Goal: Task Accomplishment & Management: Use online tool/utility

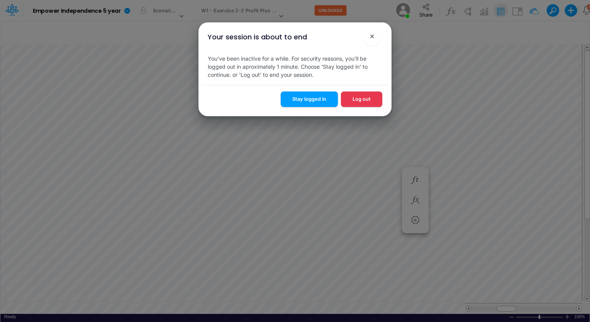
scroll to position [3, 1]
click at [316, 93] on button "Stay logged in" at bounding box center [308, 98] width 57 height 15
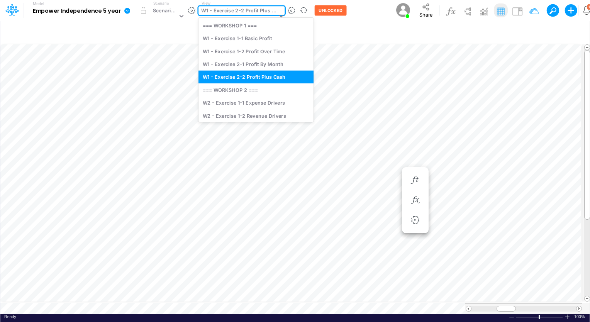
click at [278, 17] on icon at bounding box center [280, 15] width 7 height 7
click at [260, 104] on div "W2 - Exercise 1-1 Expense Drivers" at bounding box center [255, 102] width 115 height 13
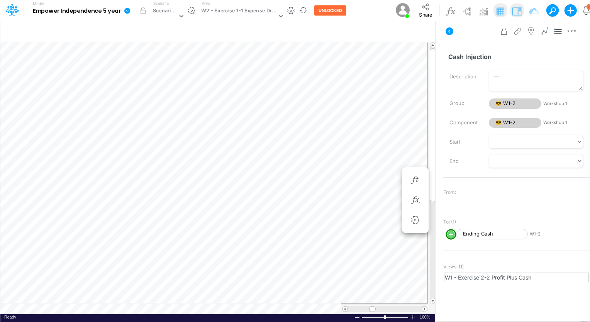
scroll to position [3, 1]
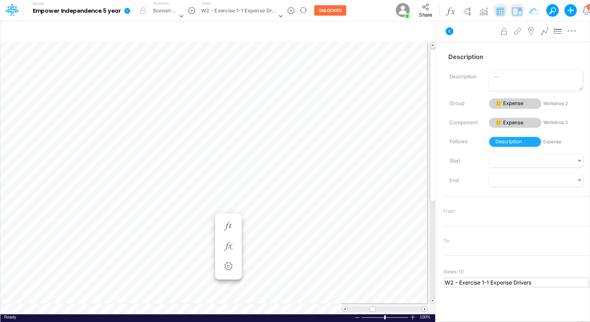
scroll to position [3, 1]
click at [137, 208] on div "Change settings Delete selected Expense Bold Italic Regular None None Thin Thic…" at bounding box center [175, 231] width 76 height 47
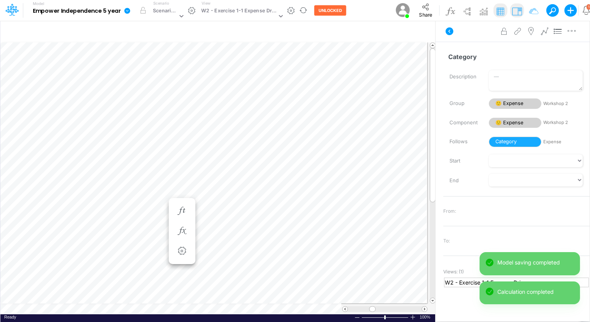
click at [566, 13] on icon "button" at bounding box center [570, 10] width 13 height 13
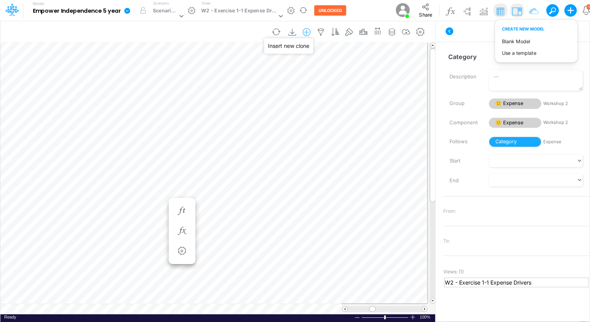
click at [308, 32] on icon "button" at bounding box center [307, 32] width 12 height 8
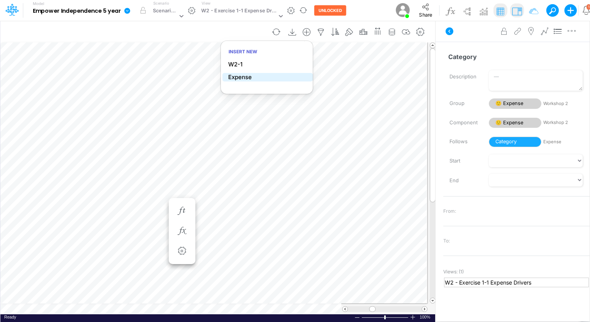
click at [237, 77] on p "Expense" at bounding box center [240, 77] width 24 height 9
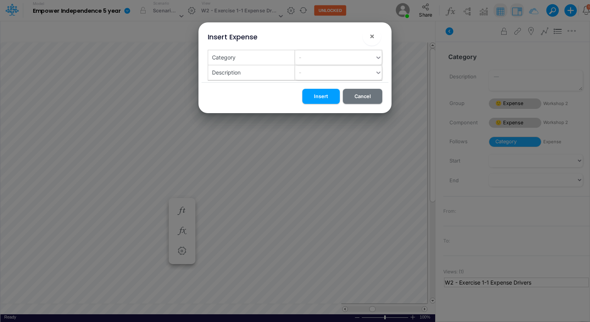
click at [280, 55] on div "Category" at bounding box center [251, 57] width 87 height 15
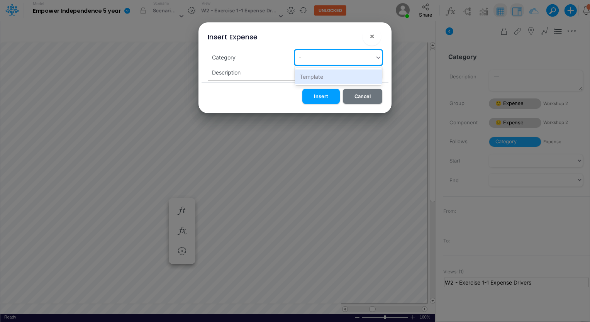
click at [318, 55] on div "-" at bounding box center [335, 57] width 80 height 13
type input "Rent"
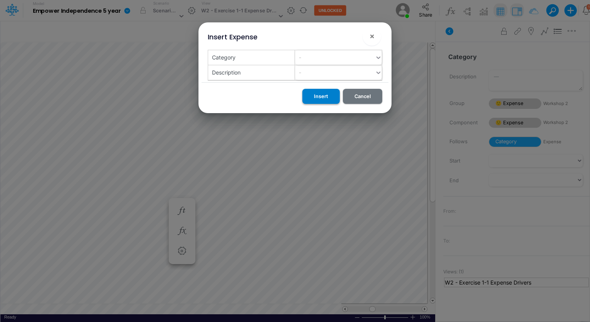
click at [321, 98] on button "Insert" at bounding box center [320, 96] width 37 height 15
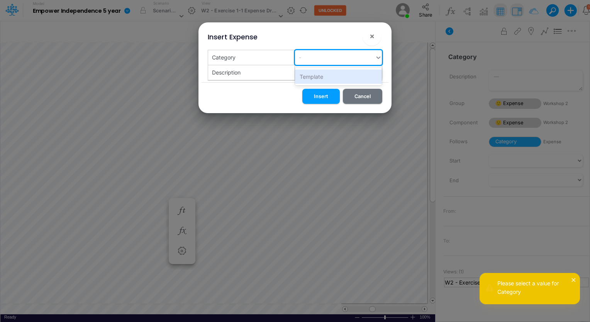
click at [336, 58] on div "-" at bounding box center [335, 57] width 80 height 13
type input "Rent"
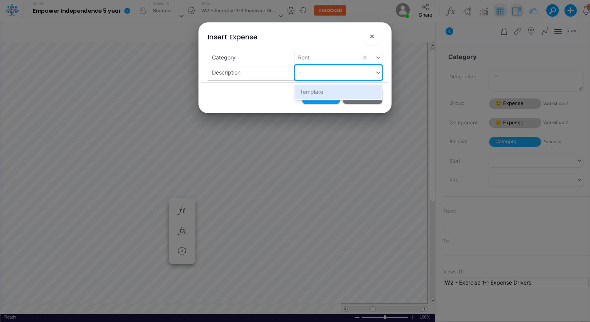
click at [335, 71] on div "-" at bounding box center [335, 72] width 80 height 13
type input "Catalyst"
click at [273, 80] on div "Category Rent Description option Create "Catalyst" focused, 2 of 2. 1 result av…" at bounding box center [295, 65] width 174 height 31
click at [348, 76] on div "-" at bounding box center [335, 72] width 80 height 13
type input "Catalyst"
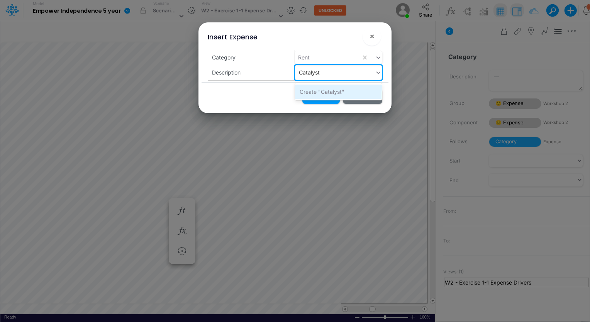
click at [327, 90] on div "Create "Catalyst"" at bounding box center [338, 91] width 87 height 14
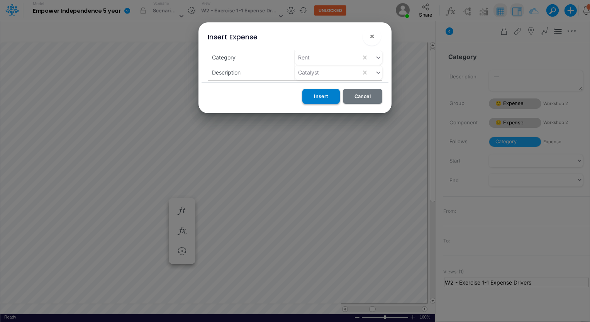
click at [329, 96] on button "Insert" at bounding box center [320, 96] width 37 height 15
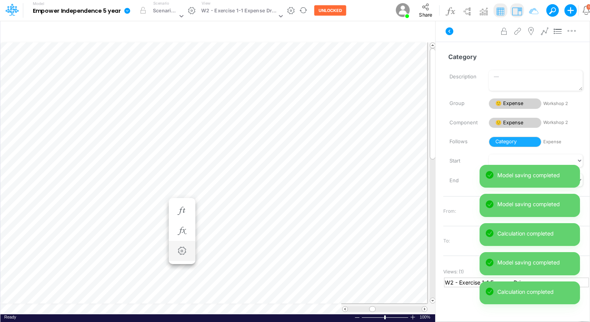
scroll to position [3, 1]
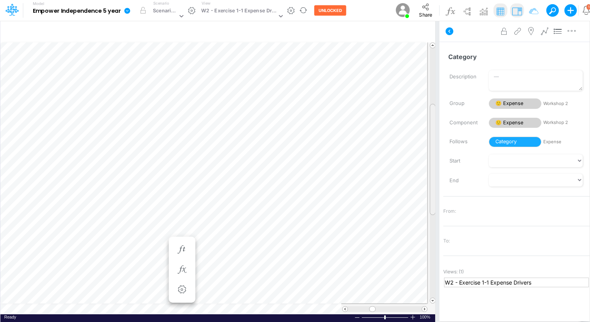
drag, startPoint x: 433, startPoint y: 152, endPoint x: 439, endPoint y: 208, distance: 55.9
click at [439, 208] on div "Insert child node Variable Constant Group Addition Subtraction Multiplication D…" at bounding box center [295, 170] width 590 height 301
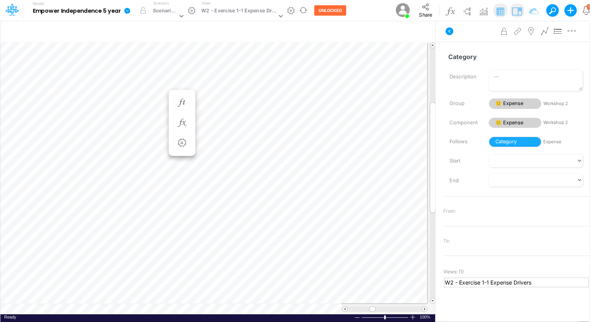
scroll to position [3, 1]
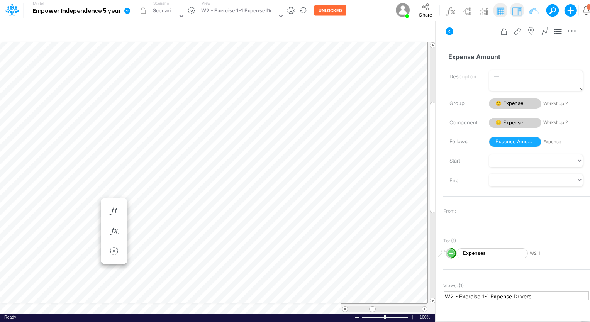
scroll to position [3, 1]
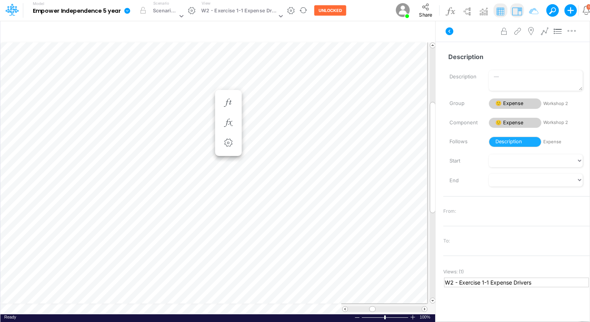
scroll to position [3, 1]
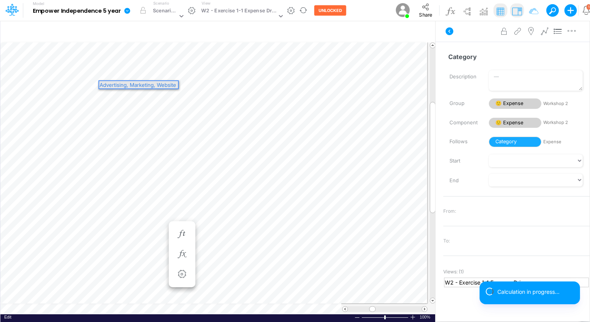
click at [153, 83] on div "Advertising, Marketing, Website" at bounding box center [138, 84] width 79 height 7
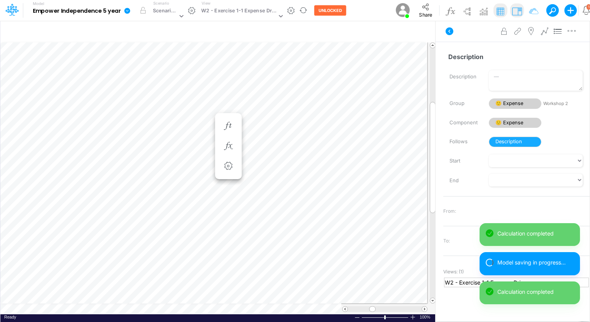
scroll to position [3, 1]
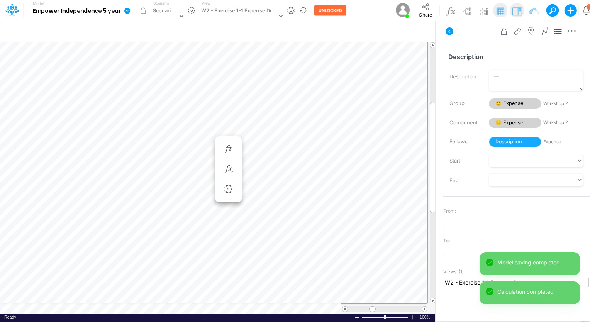
scroll to position [3, 1]
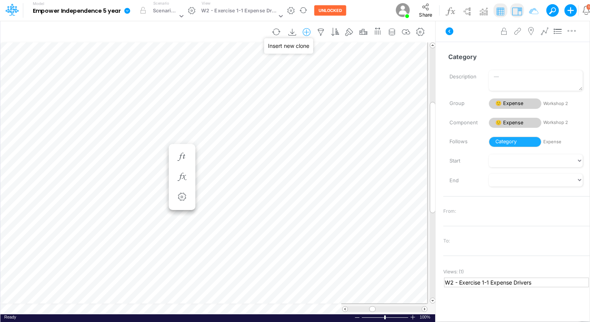
click at [309, 32] on icon "button" at bounding box center [307, 32] width 12 height 8
click at [243, 76] on p "Expense" at bounding box center [240, 77] width 24 height 9
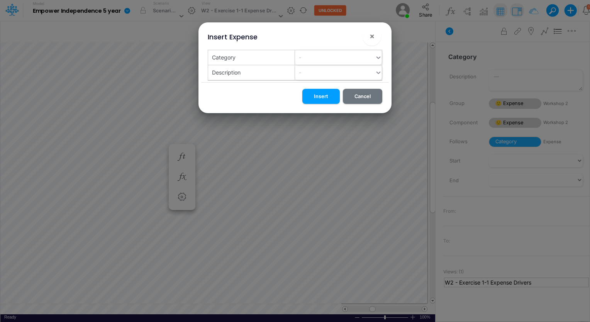
click at [261, 58] on div "Category" at bounding box center [251, 57] width 87 height 15
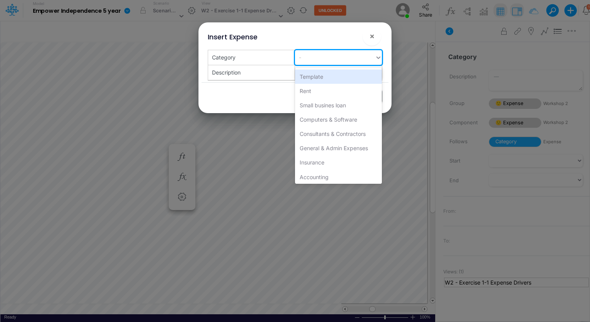
click at [327, 58] on div "-" at bounding box center [335, 57] width 80 height 13
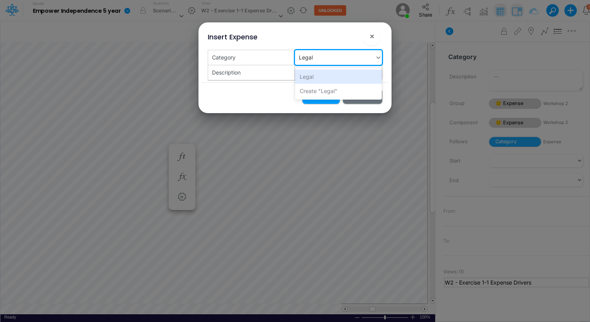
type input "Legal"
click at [262, 92] on div "Insert Cancel" at bounding box center [294, 97] width 187 height 31
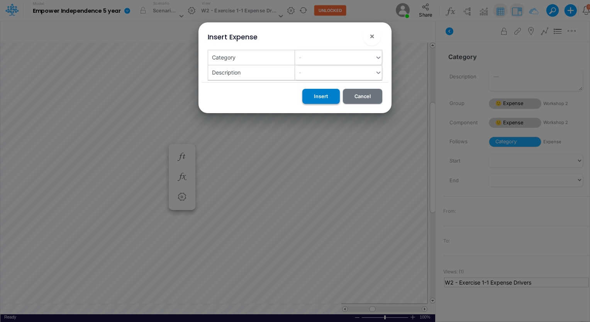
click at [321, 95] on button "Insert" at bounding box center [320, 96] width 37 height 15
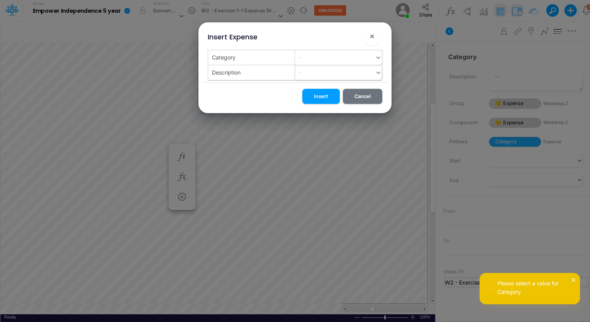
click at [335, 57] on div "-" at bounding box center [335, 57] width 80 height 13
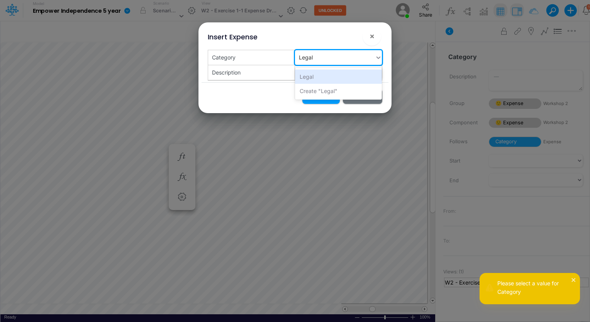
type input "Legal"
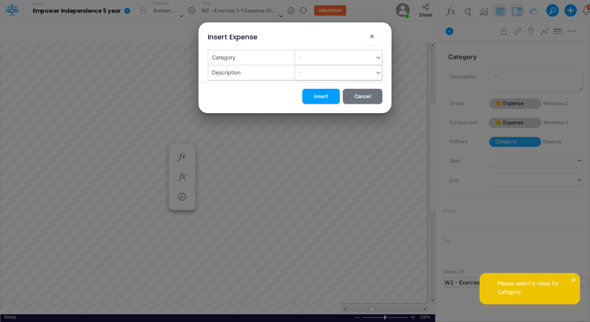
click at [273, 88] on div "Insert Cancel" at bounding box center [294, 97] width 187 height 31
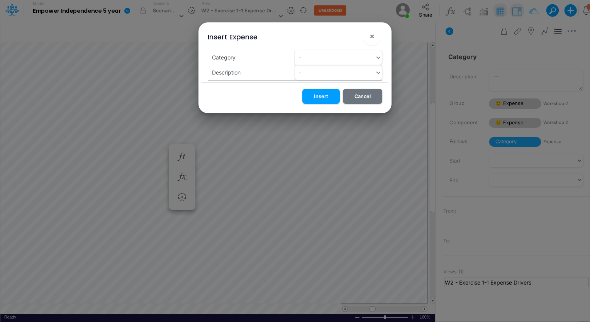
click at [322, 73] on div "-" at bounding box center [335, 72] width 80 height 13
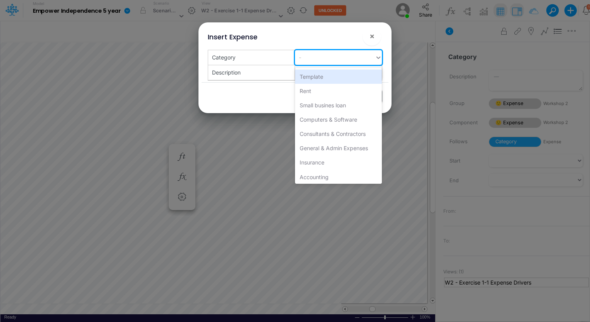
click at [324, 59] on div "-" at bounding box center [335, 57] width 80 height 13
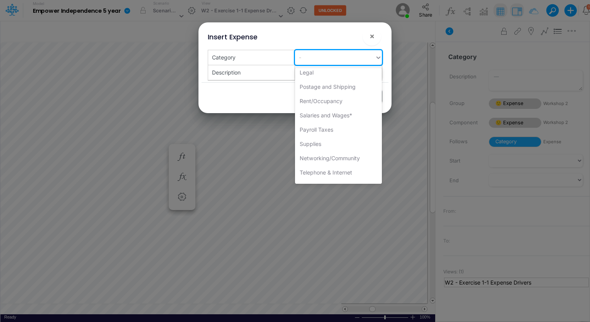
scroll to position [107, 0]
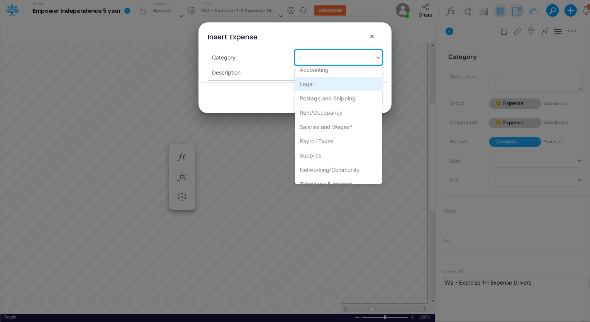
click at [315, 82] on div "Legal" at bounding box center [338, 84] width 87 height 14
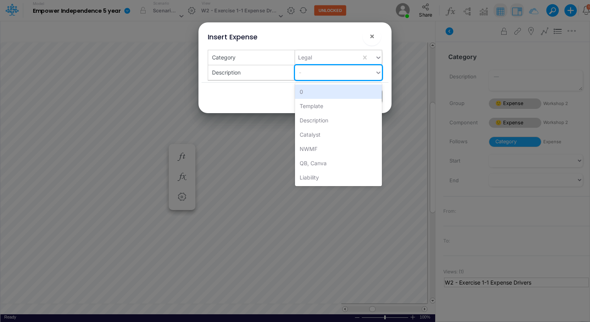
click at [329, 72] on div "-" at bounding box center [335, 72] width 80 height 13
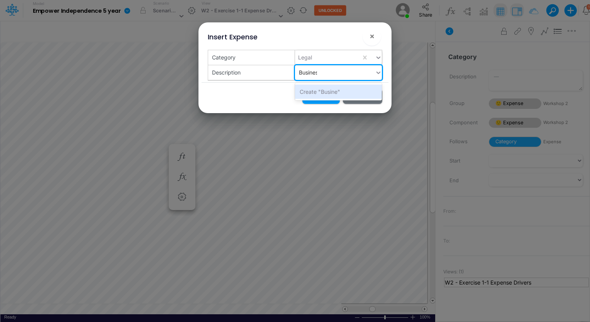
type input "Business"
click at [334, 95] on div "Create "Business"" at bounding box center [338, 91] width 87 height 14
click at [329, 95] on button "Insert" at bounding box center [320, 96] width 37 height 15
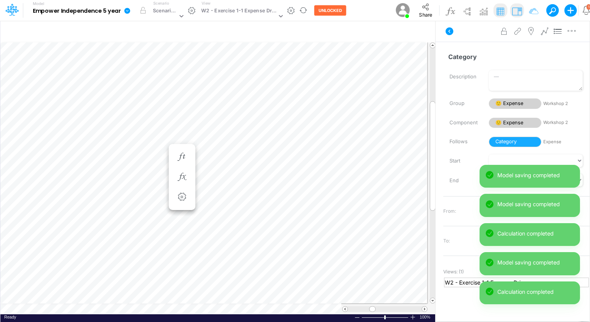
scroll to position [3, 1]
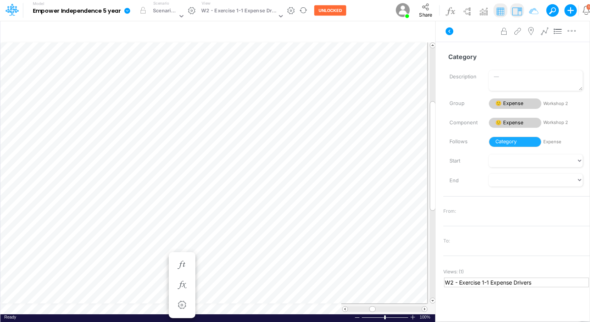
scroll to position [3, 1]
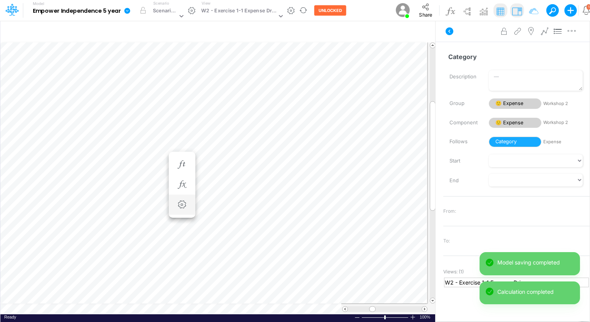
scroll to position [3, 1]
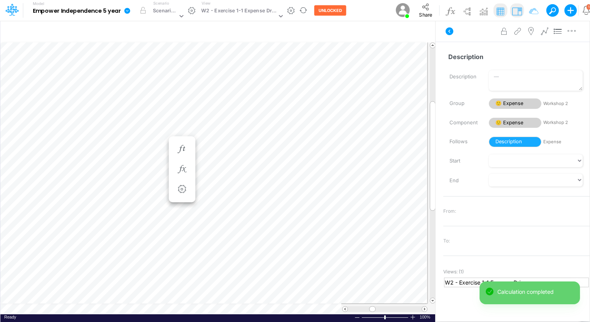
scroll to position [3, 1]
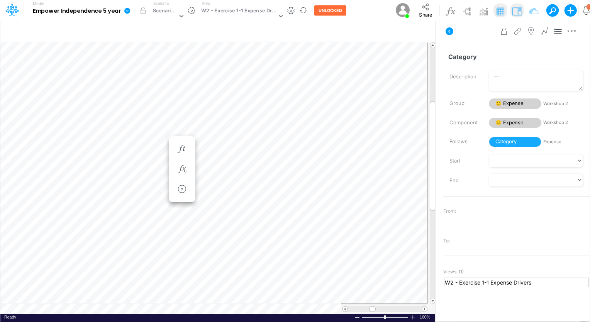
scroll to position [3, 1]
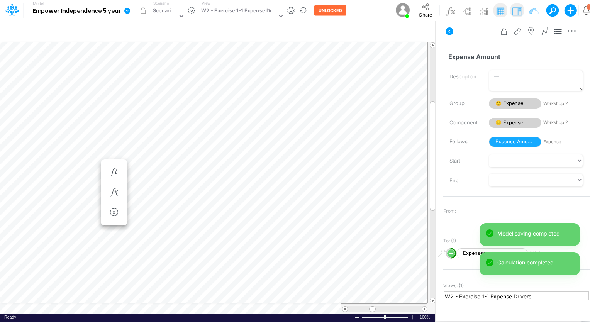
scroll to position [3, 1]
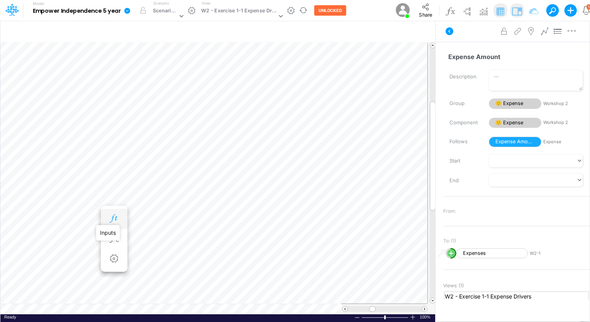
click at [111, 218] on icon "button" at bounding box center [114, 219] width 12 height 8
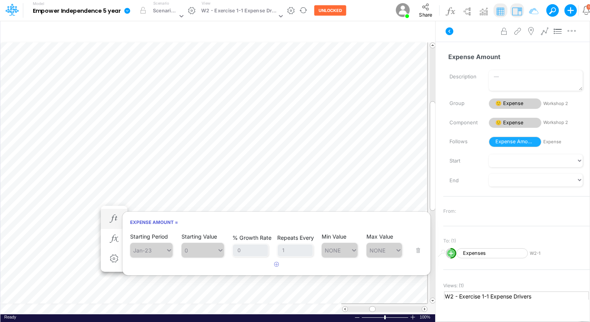
scroll to position [3, 1]
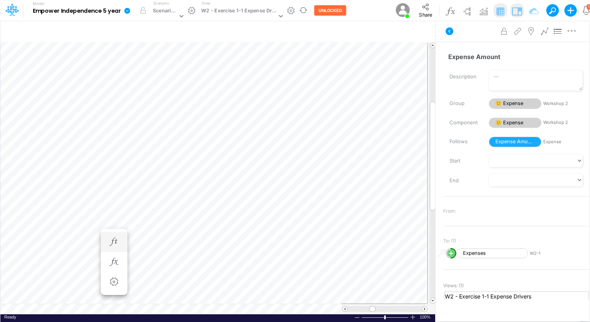
scroll to position [3, 1]
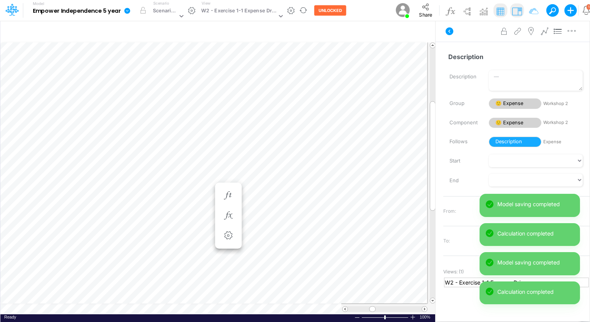
scroll to position [3, 1]
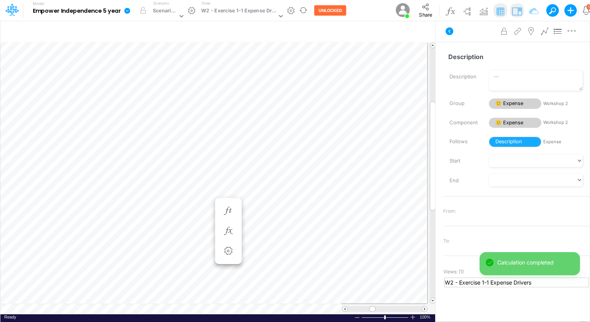
scroll to position [3, 1]
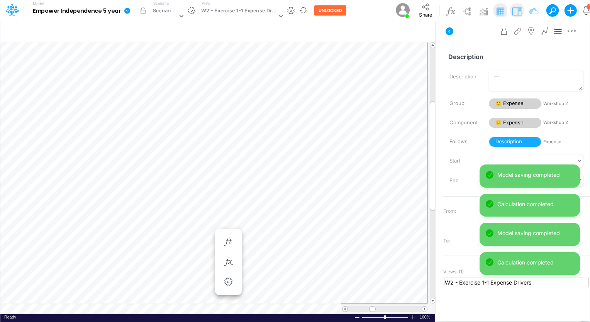
scroll to position [3, 1]
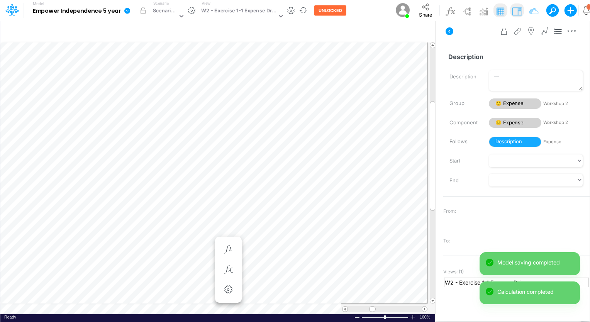
scroll to position [3, 1]
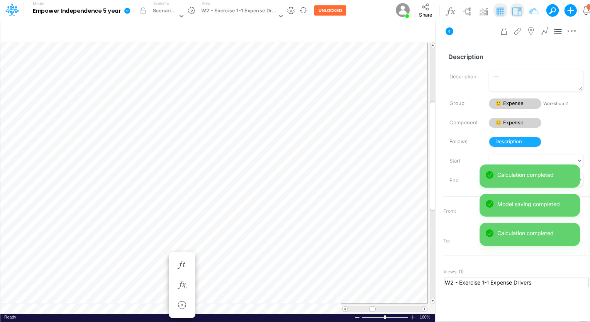
scroll to position [3, 1]
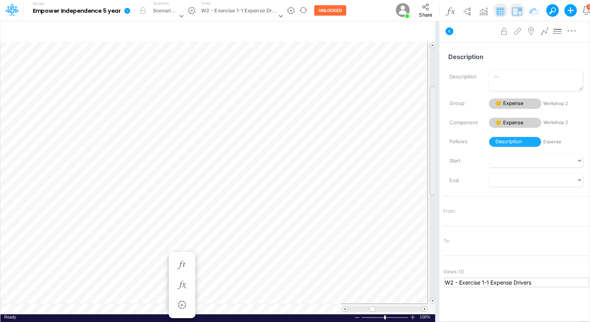
drag, startPoint x: 433, startPoint y: 167, endPoint x: 439, endPoint y: 152, distance: 16.6
click at [439, 152] on div "Insert child node Variable Constant Group Addition Subtraction Multiplication D…" at bounding box center [295, 170] width 590 height 301
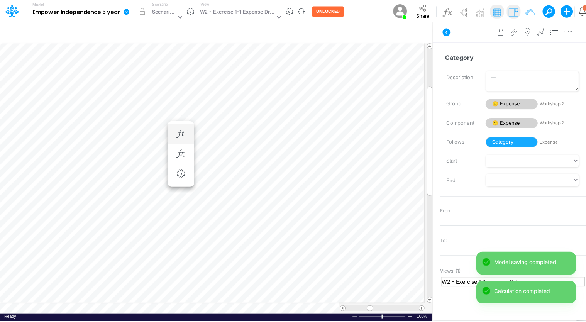
scroll to position [3, 1]
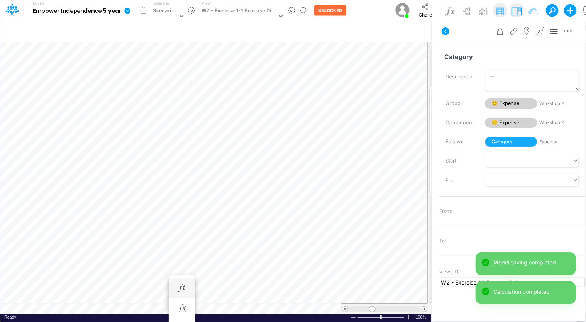
scroll to position [3, 1]
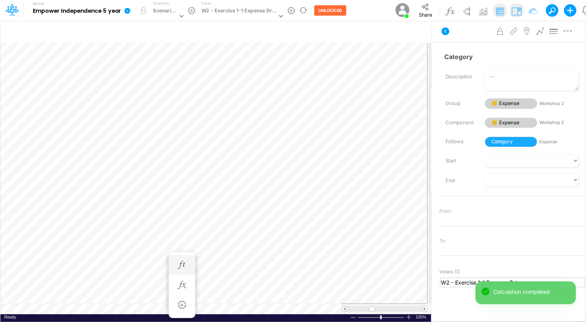
scroll to position [3, 1]
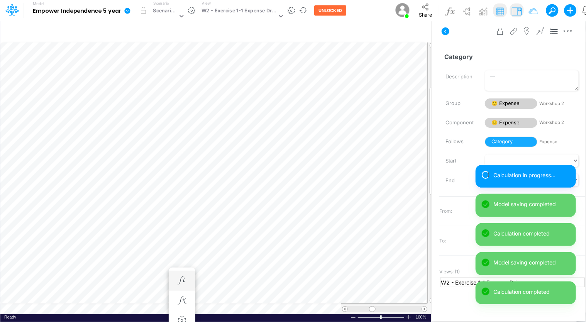
scroll to position [3, 1]
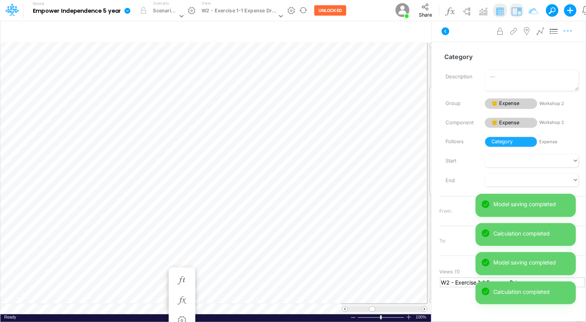
click at [573, 30] on icon "button" at bounding box center [568, 31] width 12 height 8
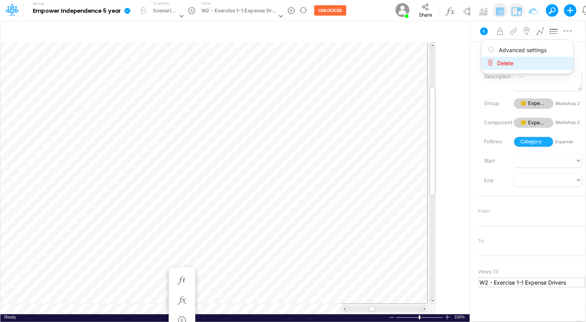
drag, startPoint x: 437, startPoint y: 57, endPoint x: 531, endPoint y: 63, distance: 93.9
click at [531, 63] on div "Insert child node Variable Constant Group Addition Subtraction Multiplication D…" at bounding box center [293, 170] width 586 height 301
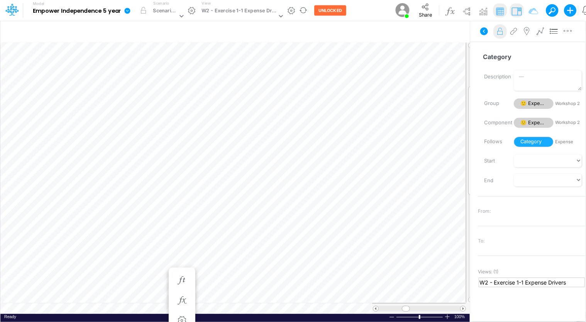
click at [507, 27] on button at bounding box center [500, 31] width 14 height 15
click at [471, 175] on div at bounding box center [471, 138] width 6 height 109
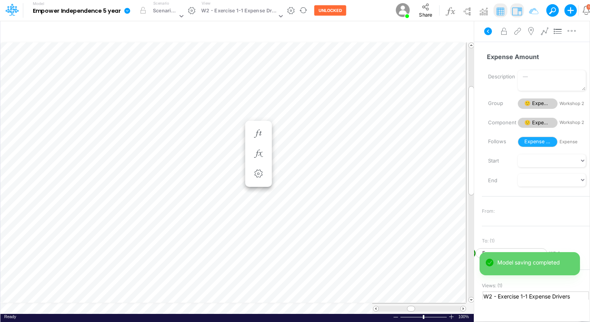
scroll to position [3, 1]
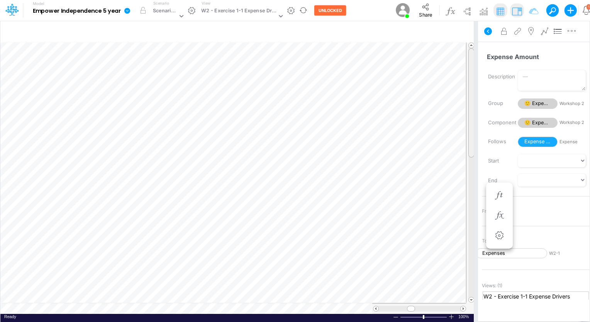
drag, startPoint x: 469, startPoint y: 177, endPoint x: 477, endPoint y: 129, distance: 48.9
click at [477, 129] on div "Insert child node Variable Constant Group Addition Subtraction Multiplication D…" at bounding box center [295, 170] width 590 height 301
drag, startPoint x: 470, startPoint y: 130, endPoint x: 486, endPoint y: 149, distance: 24.6
click at [486, 149] on div "Insert child node Variable Constant Group Addition Subtraction Multiplication D…" at bounding box center [295, 170] width 590 height 301
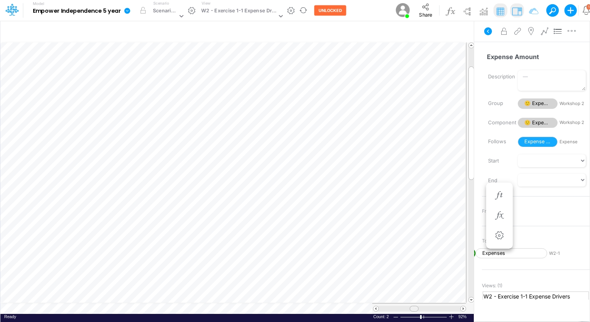
click at [412, 308] on span at bounding box center [413, 308] width 5 height 5
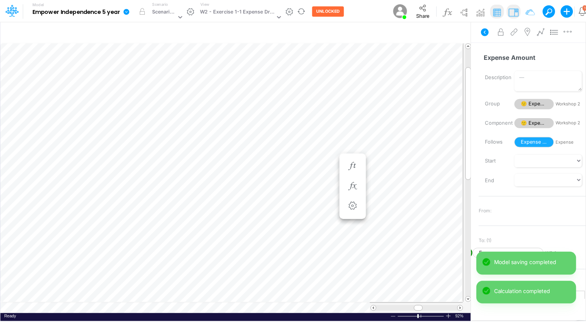
scroll to position [3, 1]
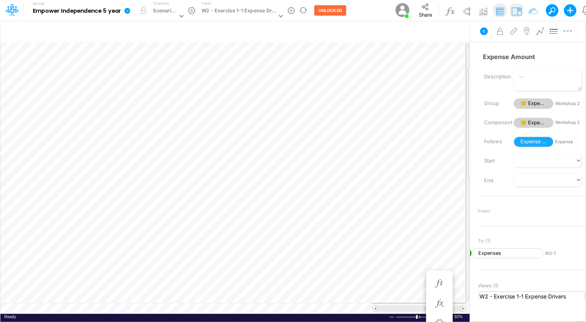
drag, startPoint x: 417, startPoint y: 307, endPoint x: 425, endPoint y: 309, distance: 8.4
click at [425, 309] on div at bounding box center [428, 309] width 9 height 6
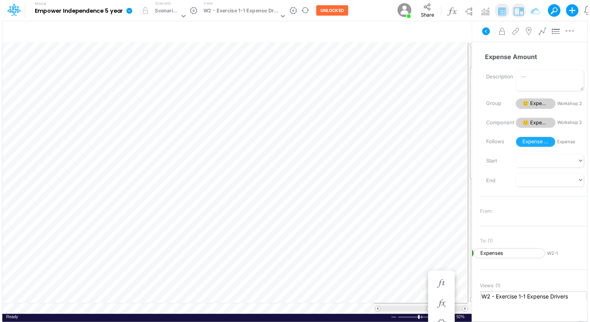
scroll to position [3, 1]
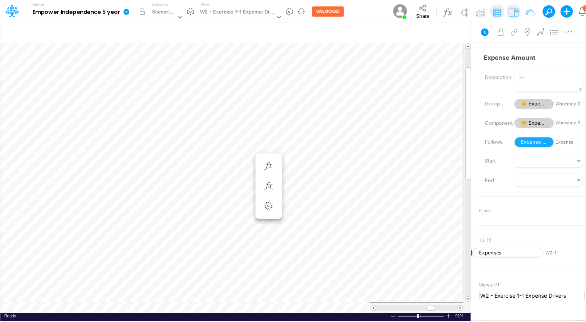
scroll to position [3, 1]
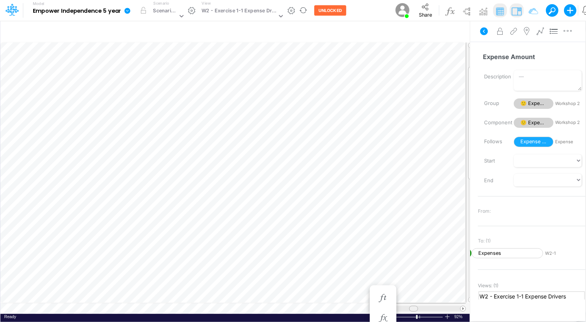
drag, startPoint x: 434, startPoint y: 306, endPoint x: 414, endPoint y: 308, distance: 20.1
click at [414, 308] on span at bounding box center [413, 308] width 5 height 5
drag, startPoint x: 468, startPoint y: 171, endPoint x: 470, endPoint y: 126, distance: 44.8
click at [470, 126] on div at bounding box center [471, 104] width 6 height 113
drag, startPoint x: 414, startPoint y: 306, endPoint x: 418, endPoint y: 305, distance: 3.9
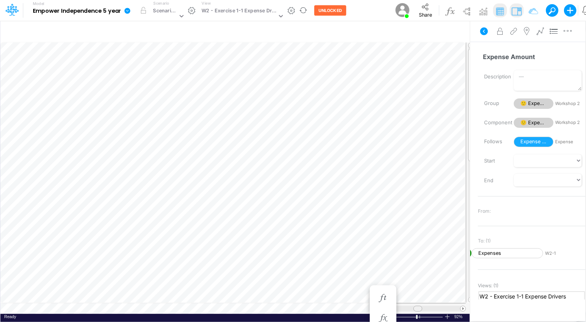
click at [418, 306] on span at bounding box center [417, 308] width 5 height 5
click at [375, 308] on span at bounding box center [375, 308] width 5 height 5
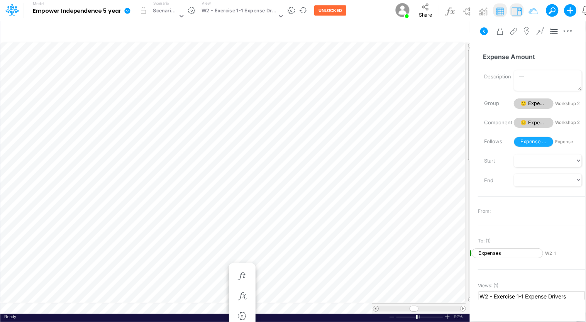
click at [375, 308] on span at bounding box center [375, 308] width 5 height 5
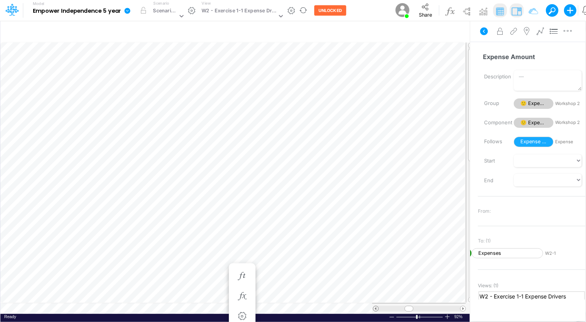
click at [375, 308] on span at bounding box center [375, 308] width 5 height 5
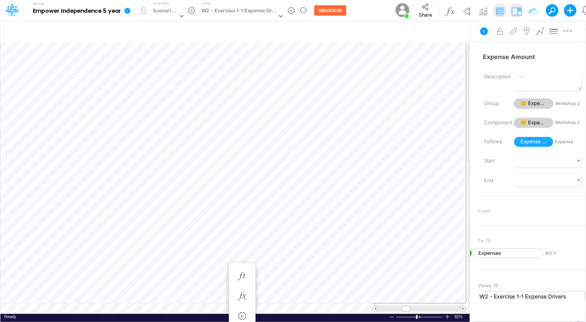
click at [283, 306] on table at bounding box center [237, 177] width 474 height 271
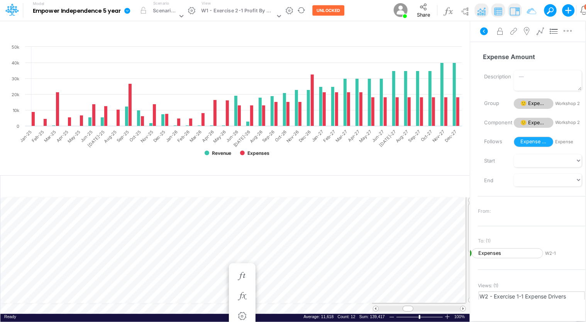
scroll to position [3, 1]
click at [477, 14] on img at bounding box center [481, 11] width 12 height 12
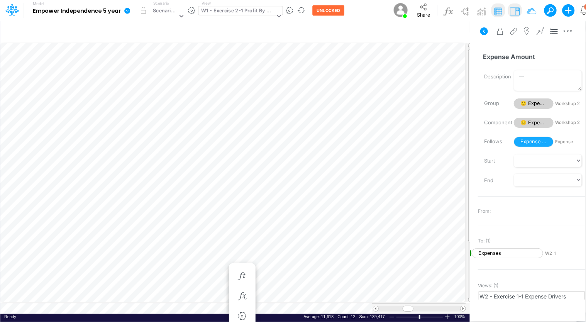
click at [263, 11] on div "W1 - Exercise 2-1 Profit By Month" at bounding box center [238, 11] width 74 height 9
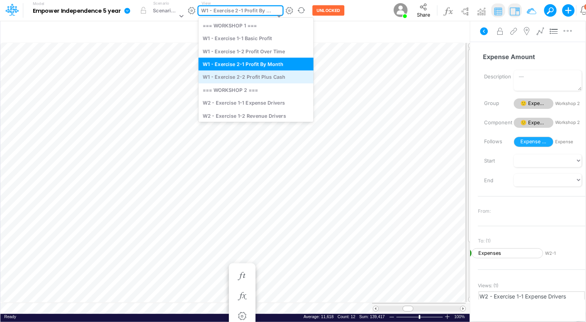
click at [265, 78] on div "W1 - Exercise 2-2 Profit Plus Cash" at bounding box center [255, 77] width 115 height 13
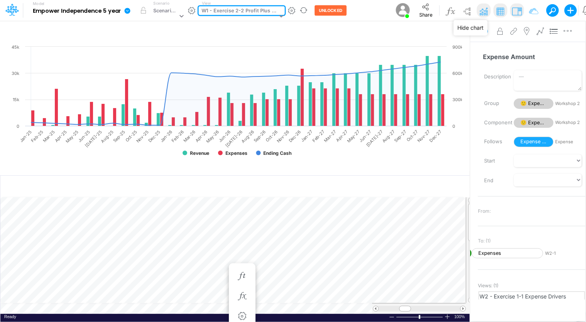
click at [483, 8] on img at bounding box center [483, 11] width 12 height 12
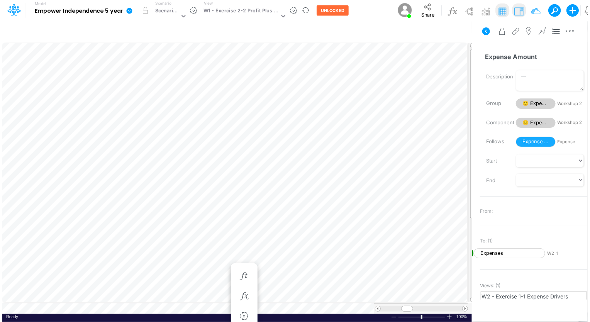
scroll to position [3, 1]
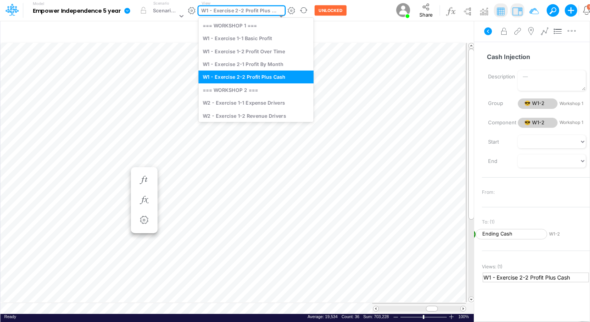
click at [244, 7] on div "W1 - Exercise 2-2 Profit Plus Cash" at bounding box center [239, 11] width 76 height 9
click at [254, 97] on div "W2 - Exercise 1-1 Expense Drivers" at bounding box center [255, 102] width 115 height 13
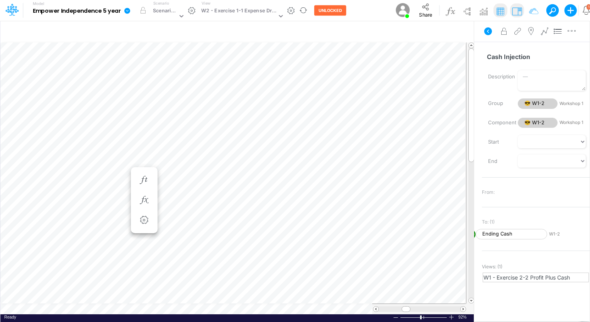
scroll to position [3, 1]
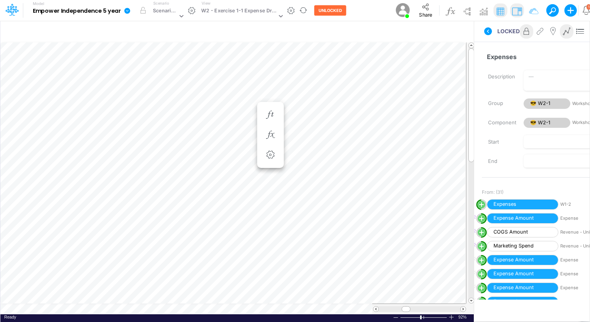
scroll to position [3, 1]
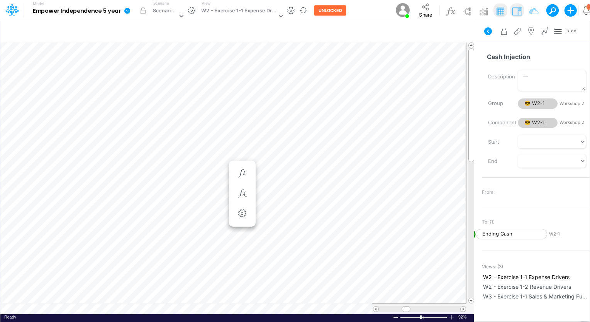
scroll to position [3, 0]
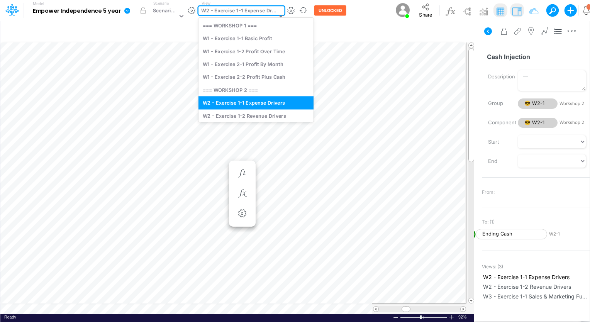
click at [273, 10] on div "W2 - Exercise 1-1 Expense Drivers" at bounding box center [238, 11] width 75 height 9
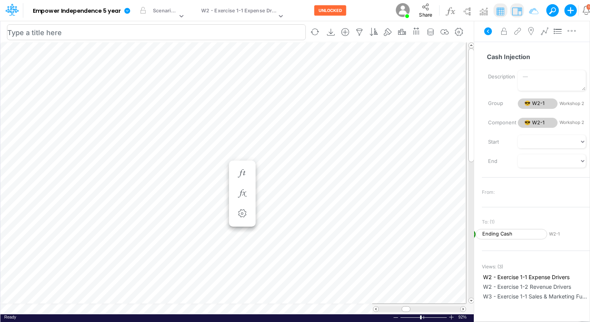
click at [162, 30] on input "text" at bounding box center [156, 32] width 299 height 16
drag, startPoint x: 407, startPoint y: 308, endPoint x: 400, endPoint y: 314, distance: 8.5
click at [400, 314] on div "Paste Cut Copy AutoFill Ready 92% Sum: null Max: null Min: null Numerical Count…" at bounding box center [236, 177] width 473 height 271
drag, startPoint x: 406, startPoint y: 309, endPoint x: 410, endPoint y: 310, distance: 4.5
click at [410, 310] on span at bounding box center [409, 308] width 5 height 5
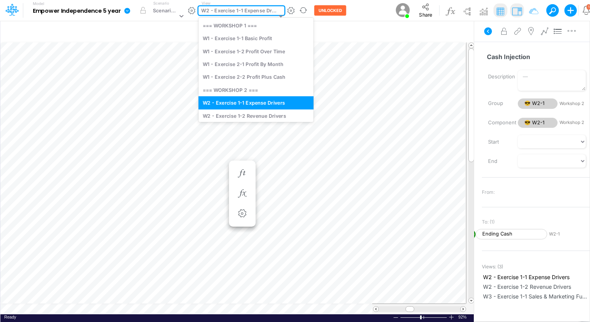
click at [277, 10] on div at bounding box center [279, 16] width 10 height 20
click at [242, 115] on div "W2 - Exercise 1-2 Revenue Drivers" at bounding box center [255, 115] width 115 height 13
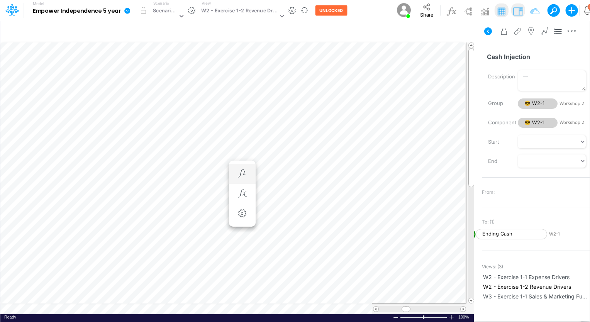
scroll to position [3, 0]
click at [437, 294] on table at bounding box center [237, 178] width 474 height 272
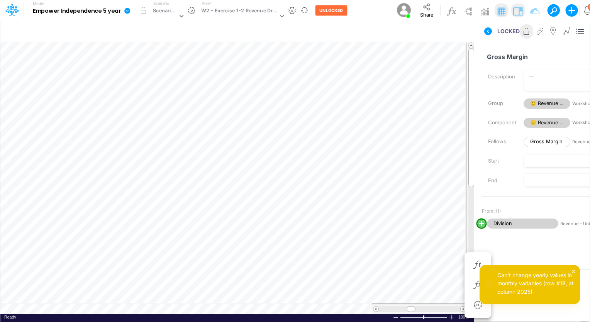
scroll to position [3, 1]
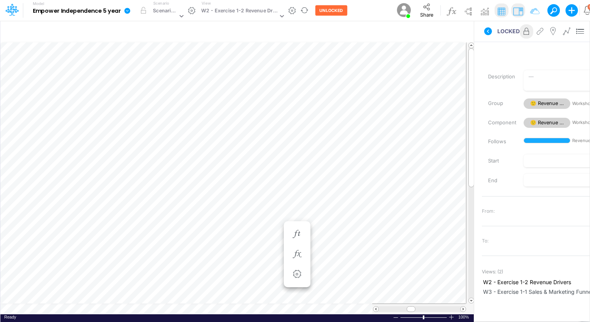
scroll to position [3, 1]
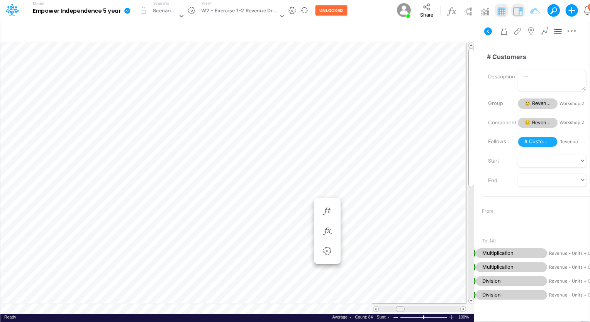
drag, startPoint x: 436, startPoint y: 309, endPoint x: 400, endPoint y: 309, distance: 35.5
click at [400, 309] on span at bounding box center [399, 308] width 5 height 5
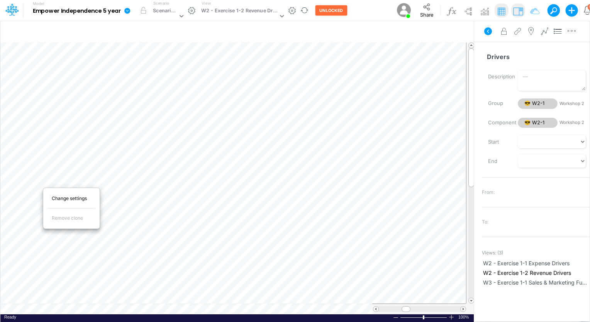
click at [43, 184] on div "Change settings Remove clone Bold Italic Regular None None Thin Thick Double No…" at bounding box center [71, 207] width 57 height 47
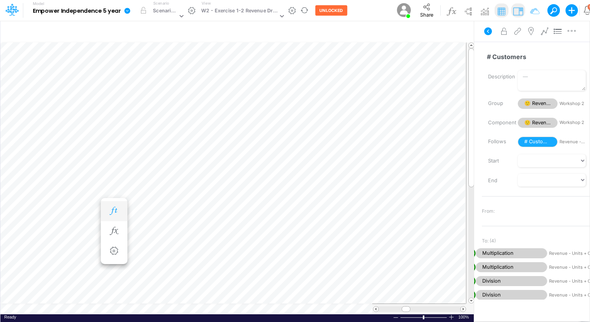
scroll to position [3, 1]
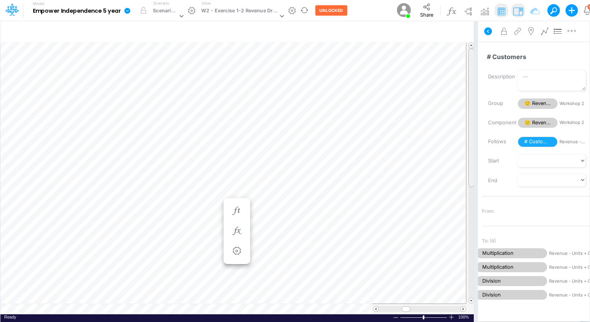
drag, startPoint x: 469, startPoint y: 175, endPoint x: 477, endPoint y: 166, distance: 11.8
click at [477, 166] on div "Insert child node Variable Constant Group Addition Subtraction Multiplication D…" at bounding box center [295, 170] width 590 height 301
drag, startPoint x: 406, startPoint y: 308, endPoint x: 417, endPoint y: 309, distance: 11.2
click at [417, 309] on span at bounding box center [417, 308] width 5 height 5
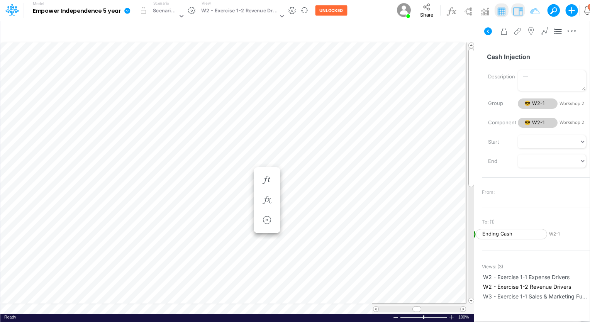
scroll to position [3, 1]
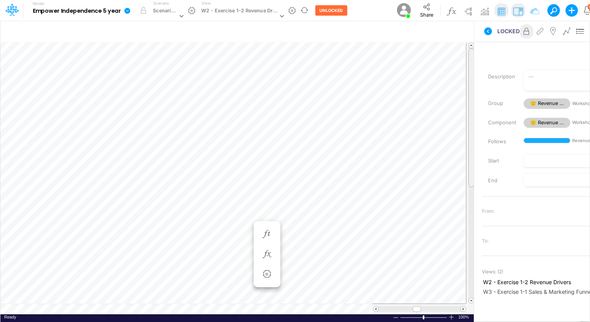
drag, startPoint x: 469, startPoint y: 145, endPoint x: 473, endPoint y: 128, distance: 16.7
click at [473, 128] on div at bounding box center [471, 117] width 6 height 139
click at [375, 309] on span at bounding box center [375, 308] width 5 height 5
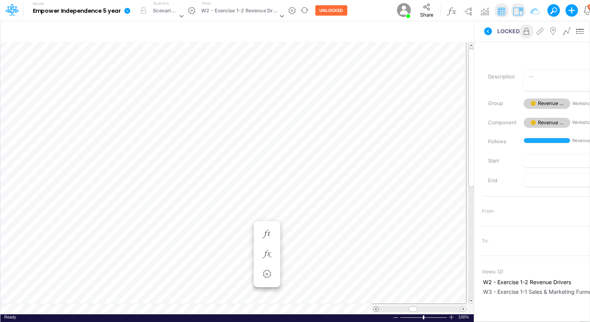
click at [375, 309] on span at bounding box center [375, 308] width 5 height 5
click at [326, 305] on table at bounding box center [237, 178] width 474 height 272
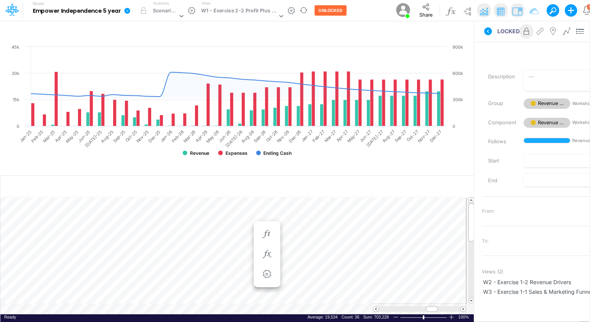
scroll to position [3, 1]
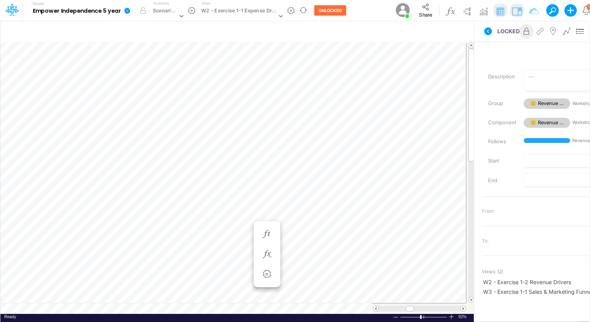
scroll to position [3, 0]
drag, startPoint x: 470, startPoint y: 120, endPoint x: 473, endPoint y: 140, distance: 19.7
click at [473, 140] on div "Insert child node Variable Constant Group Addition Subtraction Multiplication D…" at bounding box center [237, 170] width 474 height 301
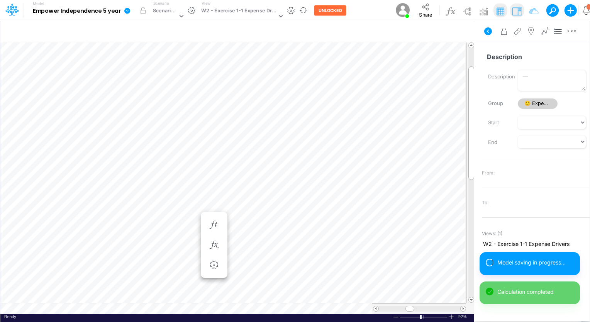
scroll to position [3, 1]
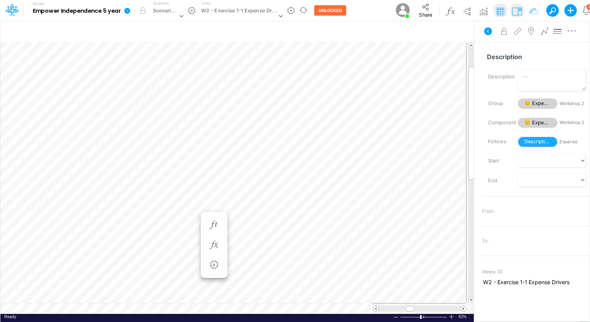
scroll to position [3, 0]
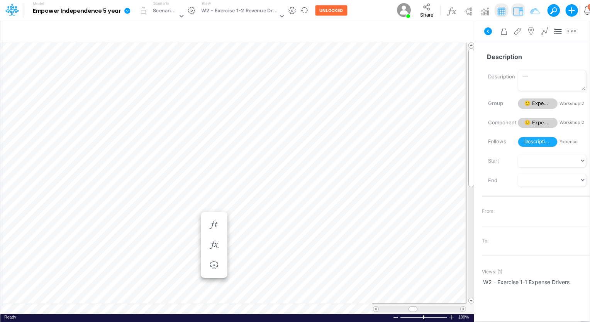
scroll to position [3, 1]
drag, startPoint x: 471, startPoint y: 177, endPoint x: 471, endPoint y: 169, distance: 8.5
click at [471, 169] on div at bounding box center [471, 117] width 6 height 139
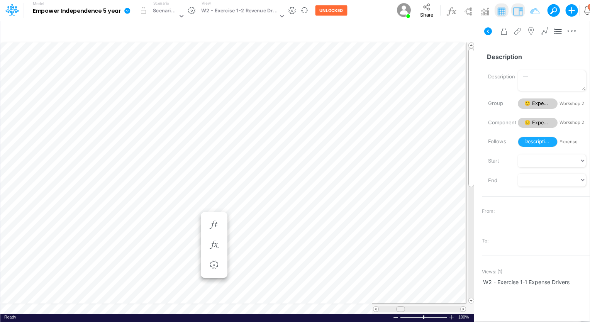
drag, startPoint x: 409, startPoint y: 308, endPoint x: 397, endPoint y: 311, distance: 12.7
click at [397, 311] on div at bounding box center [400, 309] width 9 height 6
drag, startPoint x: 406, startPoint y: 308, endPoint x: 398, endPoint y: 309, distance: 7.4
click at [398, 309] on span at bounding box center [398, 308] width 5 height 5
click at [377, 310] on span at bounding box center [375, 308] width 5 height 5
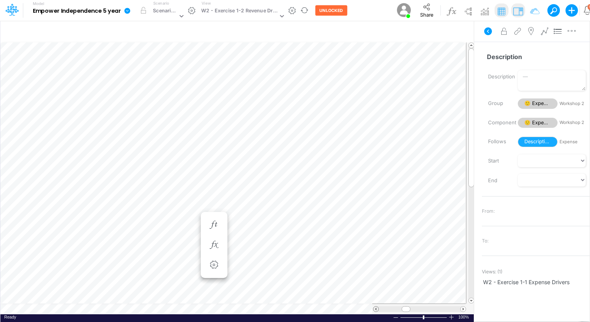
click at [377, 310] on span at bounding box center [375, 308] width 5 height 5
click at [375, 308] on span at bounding box center [375, 308] width 5 height 5
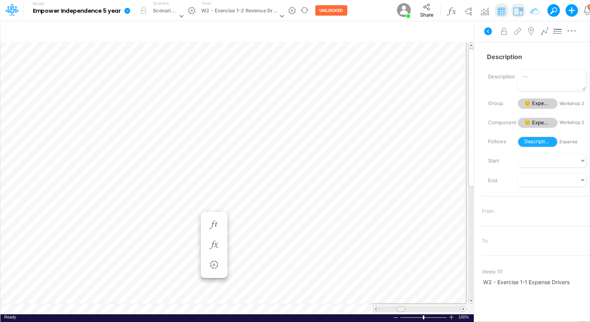
drag, startPoint x: 403, startPoint y: 307, endPoint x: 397, endPoint y: 307, distance: 5.4
click at [398, 307] on span at bounding box center [400, 308] width 5 height 5
drag, startPoint x: 404, startPoint y: 308, endPoint x: 395, endPoint y: 308, distance: 9.6
click at [395, 308] on span at bounding box center [396, 308] width 5 height 5
click at [463, 308] on span at bounding box center [462, 308] width 5 height 5
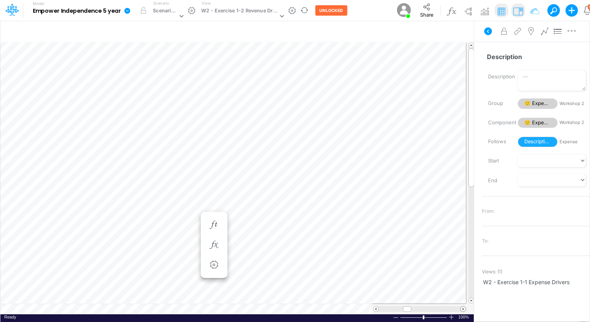
click at [463, 308] on span at bounding box center [462, 308] width 5 height 5
drag, startPoint x: 469, startPoint y: 103, endPoint x: 469, endPoint y: 114, distance: 11.6
click at [469, 114] on div at bounding box center [471, 129] width 6 height 139
click at [412, 307] on span at bounding box center [412, 308] width 5 height 5
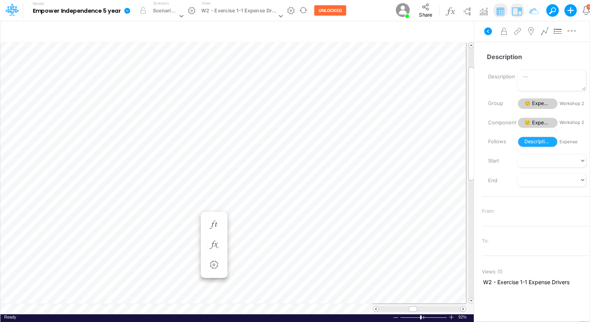
scroll to position [3, 1]
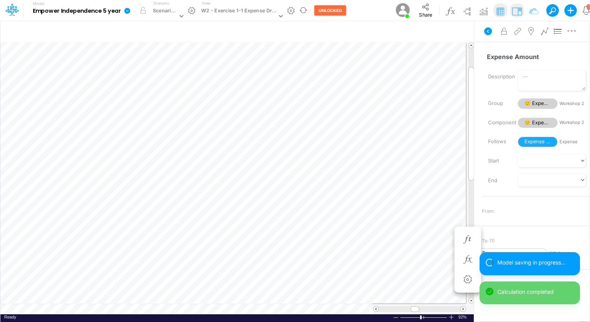
scroll to position [3, 1]
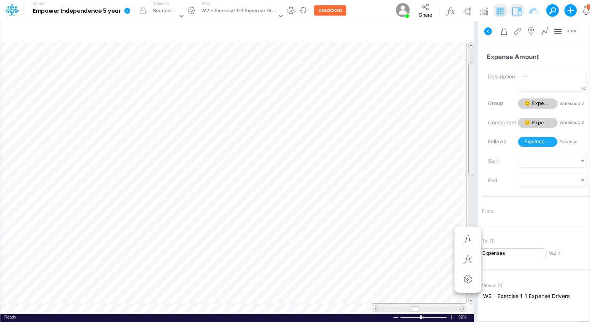
drag, startPoint x: 471, startPoint y: 127, endPoint x: 475, endPoint y: 120, distance: 7.9
click at [475, 120] on div "Insert child node Variable Constant Group Addition Subtraction Multiplication D…" at bounding box center [295, 170] width 590 height 301
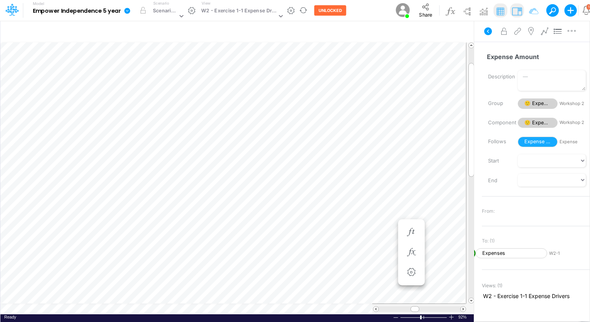
scroll to position [3, 1]
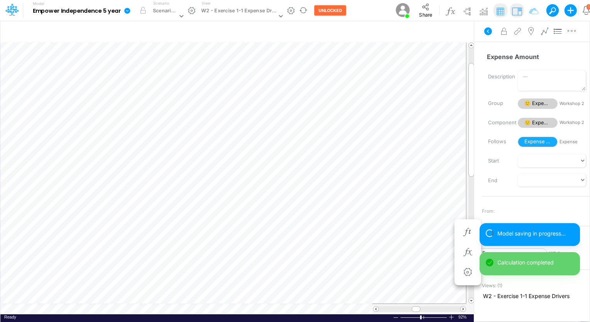
scroll to position [3, 1]
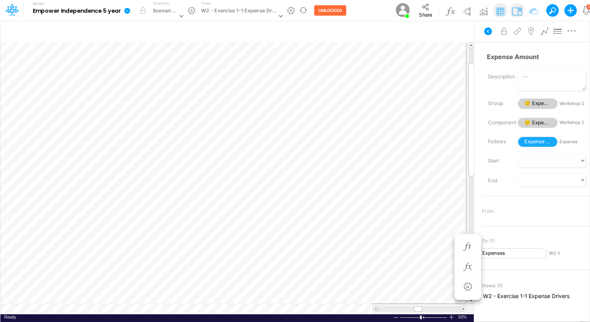
scroll to position [3, 1]
drag, startPoint x: 471, startPoint y: 166, endPoint x: 474, endPoint y: 143, distance: 23.3
click at [474, 143] on div "Insert child node Variable Constant Group Addition Subtraction Multiplication D…" at bounding box center [295, 170] width 590 height 301
click at [418, 308] on span at bounding box center [417, 308] width 5 height 5
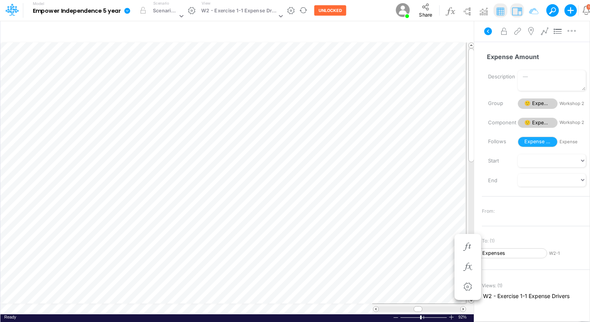
scroll to position [3, 1]
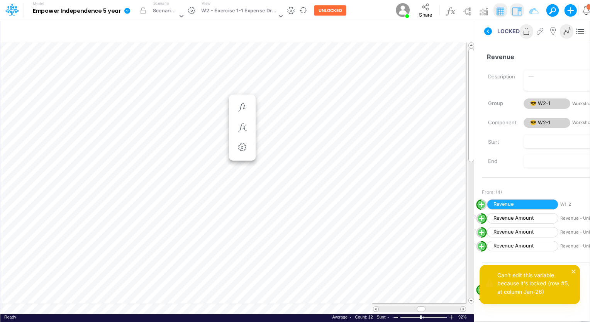
scroll to position [3, 1]
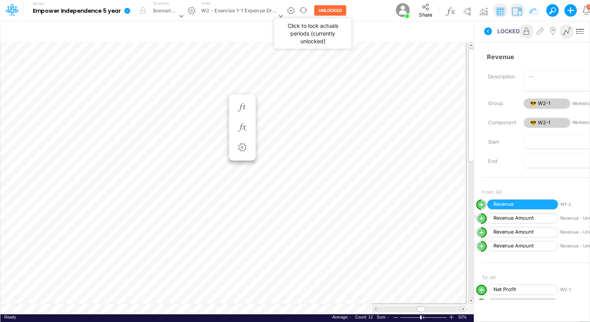
click at [332, 7] on button "UNLOCKED" at bounding box center [330, 10] width 32 height 10
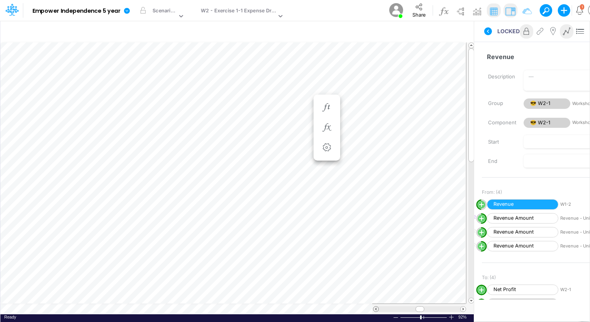
click at [376, 308] on span at bounding box center [375, 308] width 5 height 5
click at [375, 308] on span at bounding box center [375, 308] width 5 height 5
click at [378, 309] on div at bounding box center [418, 309] width 81 height 6
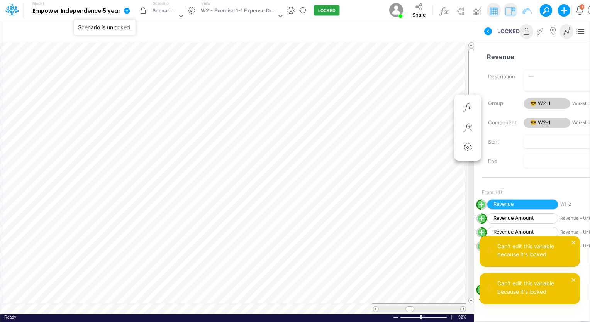
click at [143, 10] on button "button" at bounding box center [143, 10] width 14 height 14
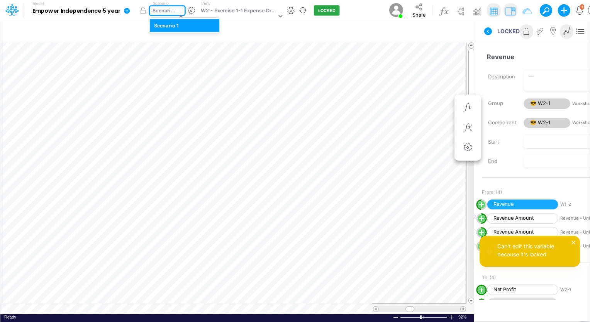
click at [156, 10] on div "Scenario 1" at bounding box center [164, 11] width 24 height 9
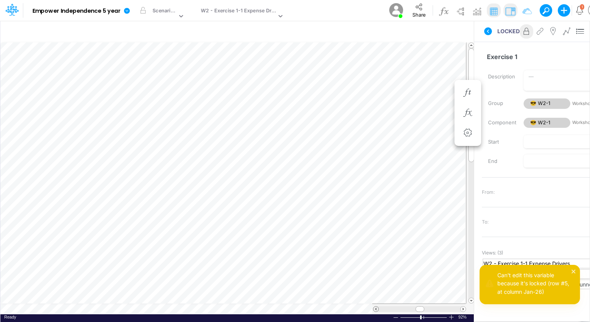
click at [375, 308] on span at bounding box center [375, 308] width 5 height 5
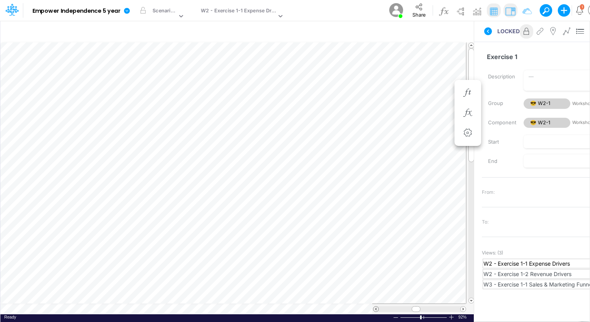
click at [375, 308] on span at bounding box center [375, 308] width 5 height 5
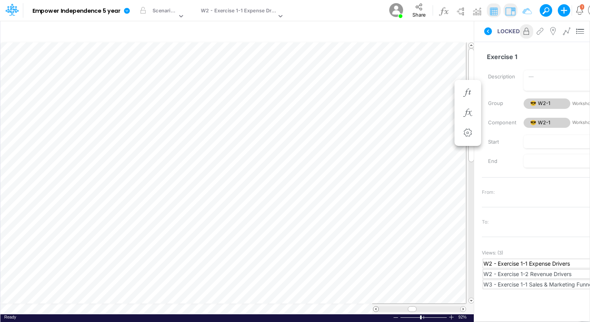
click at [375, 308] on span at bounding box center [375, 308] width 5 height 5
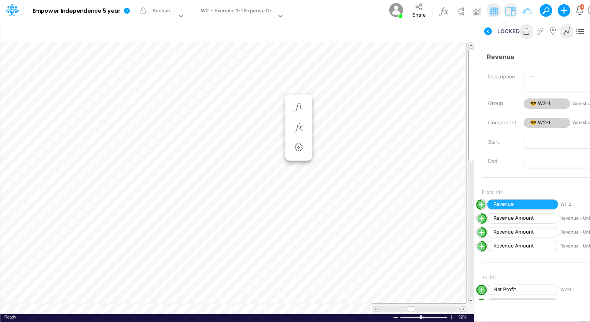
scroll to position [3, 1]
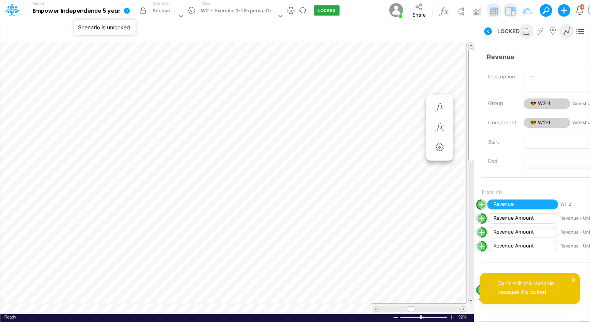
click at [142, 11] on button "button" at bounding box center [143, 10] width 14 height 14
click at [144, 10] on button "button" at bounding box center [143, 10] width 14 height 14
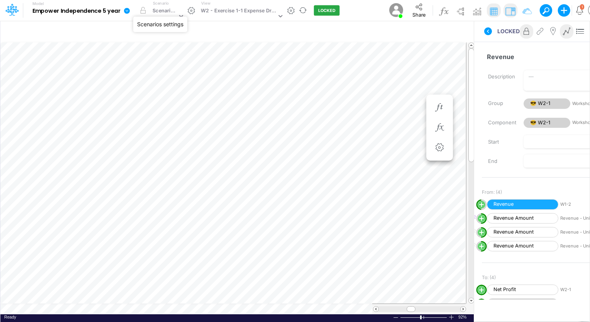
click at [194, 9] on button "button" at bounding box center [191, 11] width 8 height 8
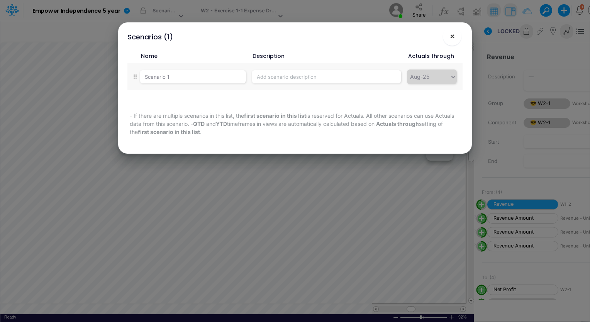
click at [450, 38] on span "×" at bounding box center [451, 35] width 5 height 9
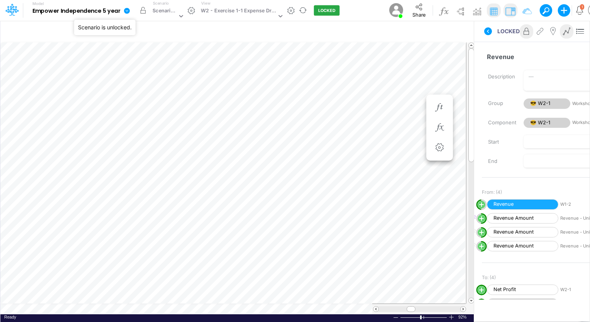
click at [142, 10] on button "button" at bounding box center [143, 10] width 14 height 14
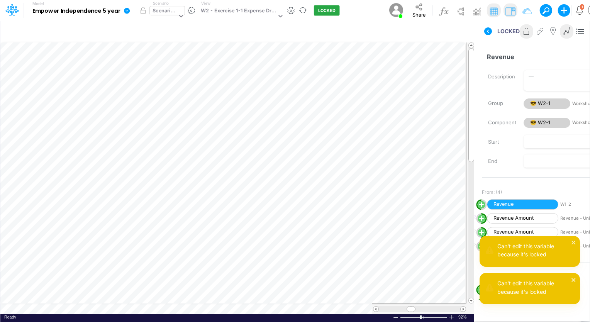
click at [170, 12] on div "Scenario 1" at bounding box center [164, 11] width 24 height 9
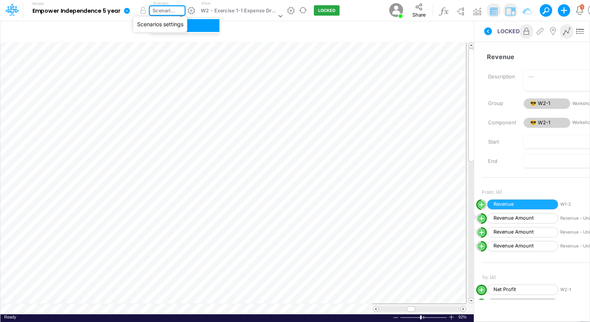
click at [189, 11] on button "button" at bounding box center [191, 11] width 8 height 8
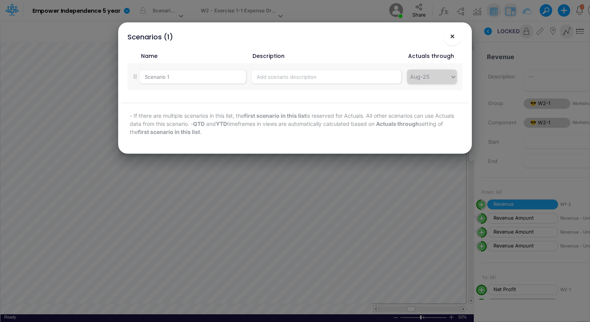
click at [457, 35] on button "×" at bounding box center [452, 36] width 19 height 19
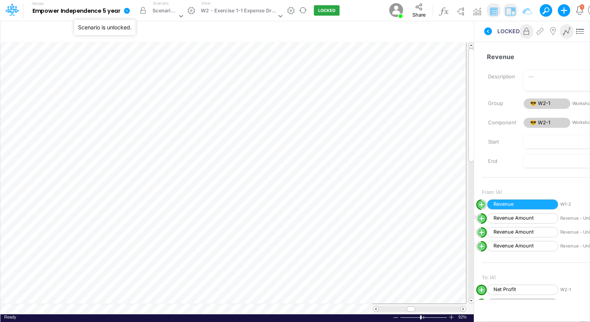
click at [143, 10] on button "button" at bounding box center [143, 10] width 14 height 14
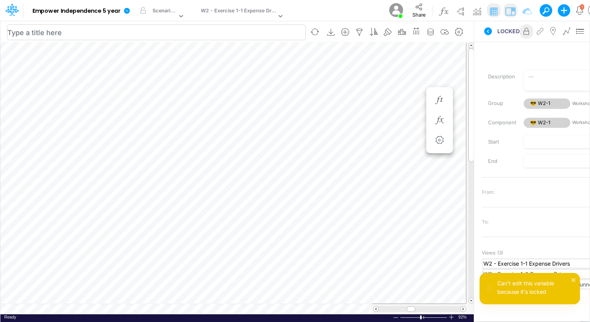
scroll to position [3, 1]
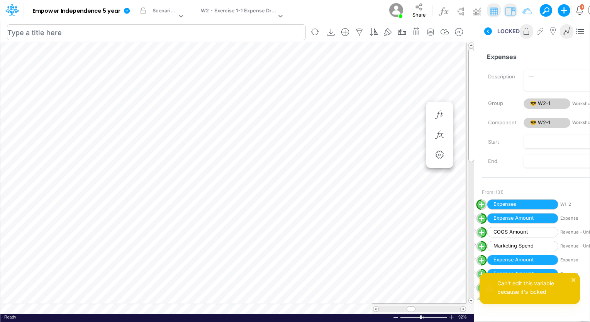
scroll to position [3, 1]
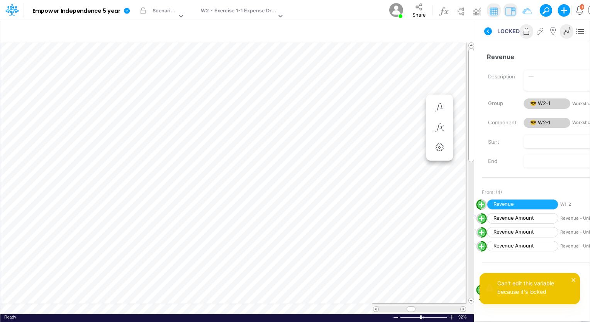
click at [76, 306] on table at bounding box center [237, 178] width 474 height 272
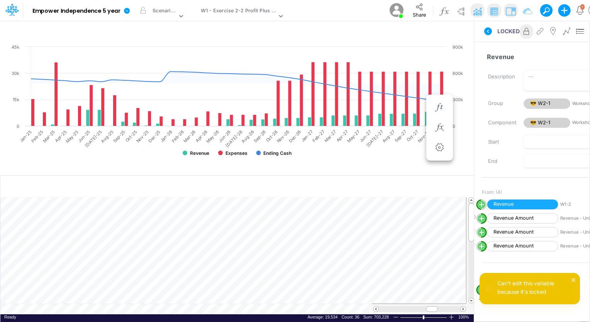
scroll to position [3, 1]
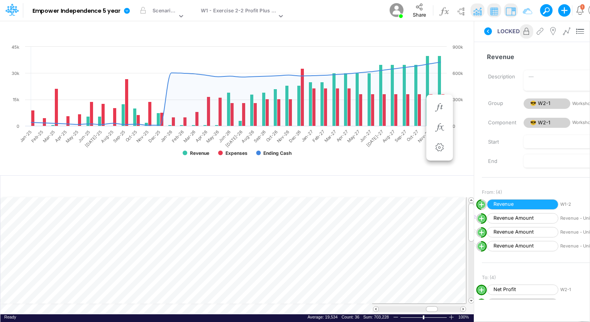
click at [376, 305] on div at bounding box center [419, 308] width 94 height 11
click at [376, 308] on span at bounding box center [375, 308] width 5 height 5
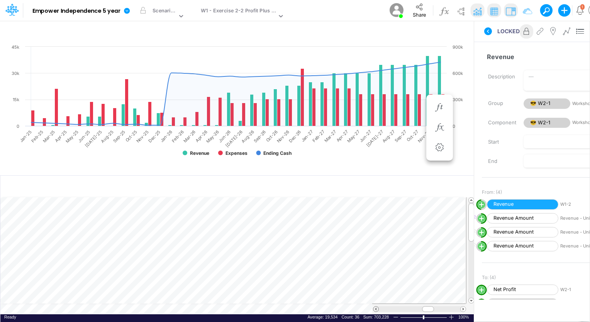
click at [376, 308] on span at bounding box center [375, 308] width 5 height 5
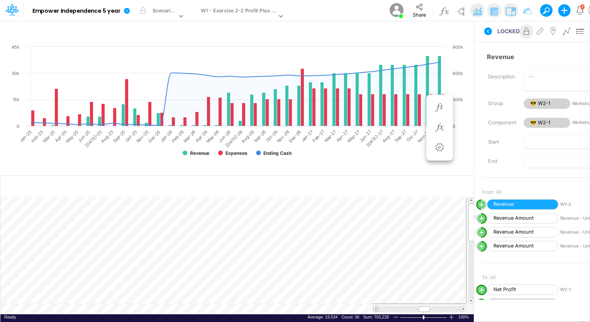
click at [376, 308] on span at bounding box center [375, 308] width 5 height 5
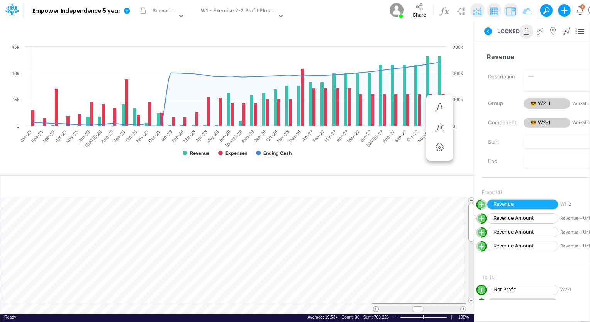
click at [376, 308] on span at bounding box center [375, 308] width 5 height 5
click at [523, 32] on icon at bounding box center [526, 31] width 12 height 8
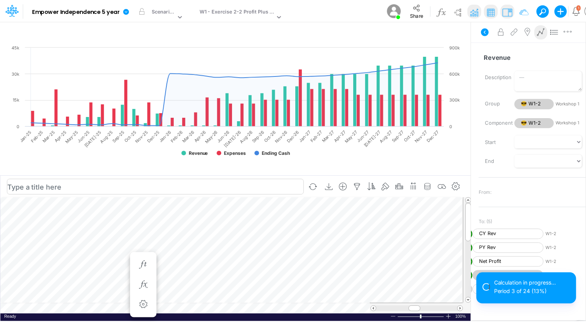
scroll to position [3, 1]
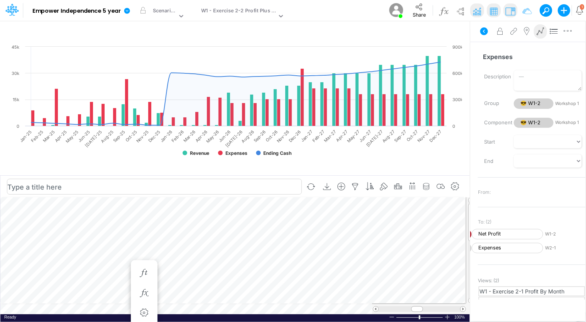
click at [211, 305] on div "Paste Cut Copy AutoFill $ - $ - $ 600 $ - $ - $ - $ - $ - $ - $ 600 $ 600 $ 600…" at bounding box center [234, 255] width 469 height 117
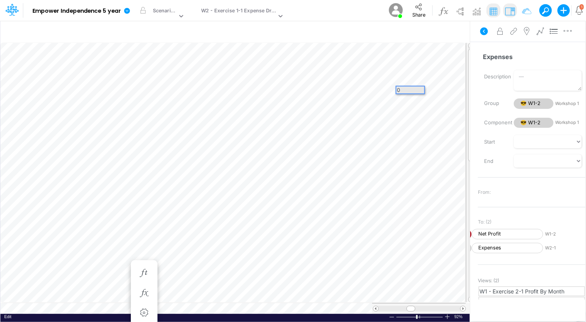
click at [439, 87] on div "Paste Cut Copy AutoFill $ - $ - $ 600 $ - $ - $ - $ - $ - $ - $ 600 $ 600 $ 600…" at bounding box center [234, 177] width 469 height 271
click at [418, 89] on div "0" at bounding box center [410, 89] width 28 height 7
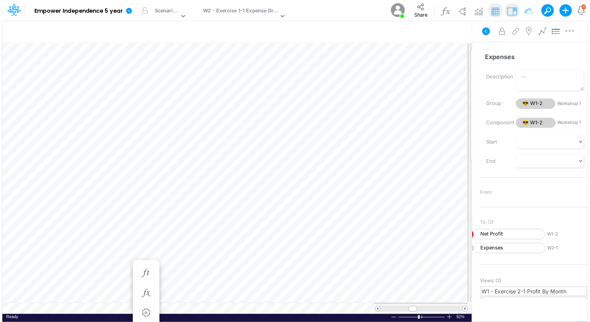
scroll to position [3, 1]
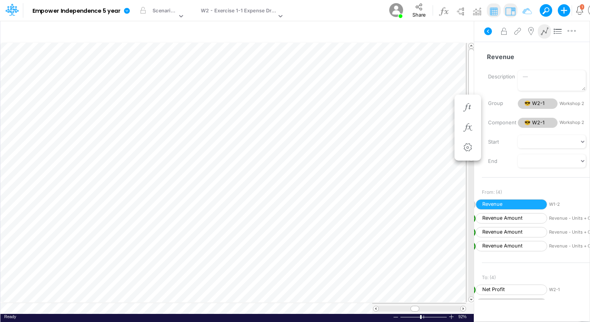
scroll to position [3, 1]
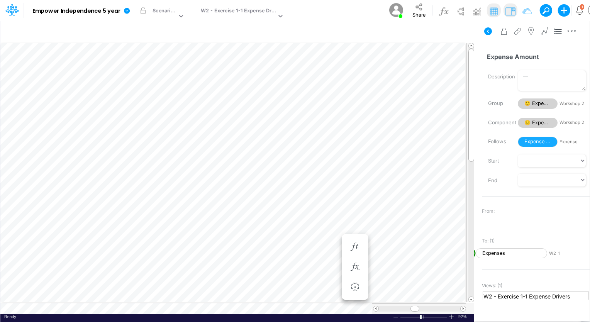
scroll to position [3, 1]
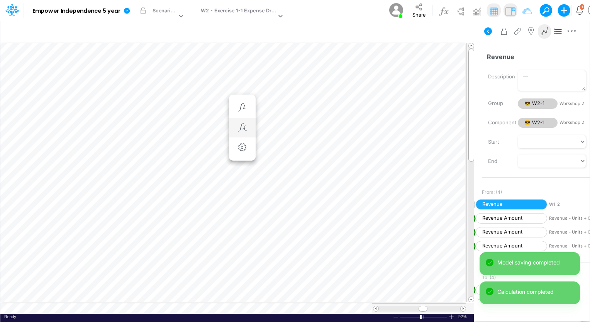
scroll to position [3, 0]
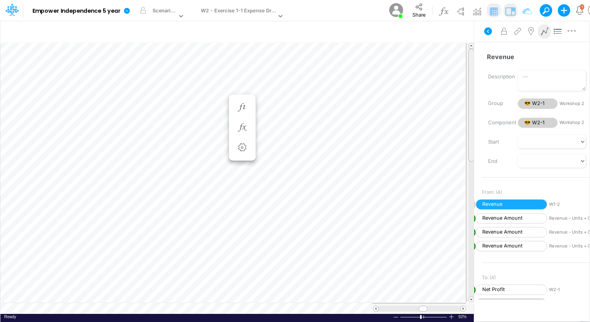
click at [472, 96] on div at bounding box center [471, 105] width 6 height 113
drag, startPoint x: 470, startPoint y: 103, endPoint x: 470, endPoint y: 96, distance: 7.4
click at [470, 96] on div at bounding box center [471, 105] width 6 height 113
click at [282, 311] on div "Paste Cut Copy AutoFill $ 19,200 $ 3,000 $ 18,000 $ 19,000 $ 21,000 $ 23,000 $ …" at bounding box center [236, 177] width 473 height 271
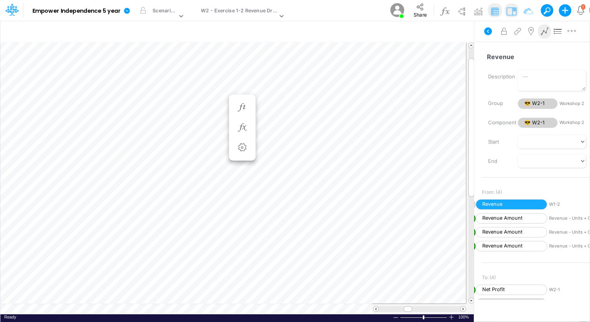
scroll to position [3, 1]
drag, startPoint x: 469, startPoint y: 143, endPoint x: 468, endPoint y: 124, distance: 19.0
click at [468, 124] on div at bounding box center [471, 117] width 6 height 139
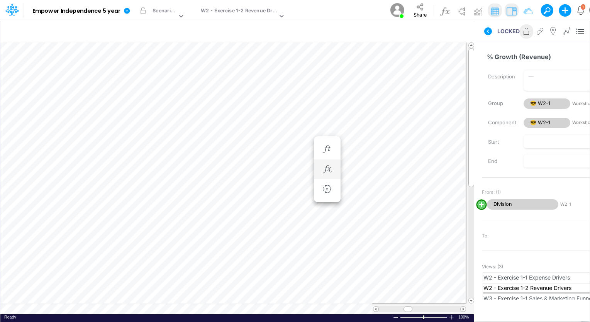
scroll to position [3, 1]
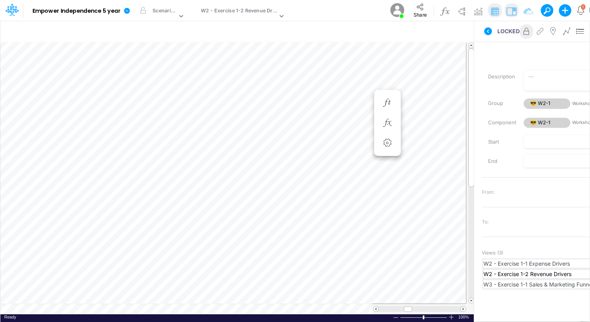
scroll to position [3, 1]
drag, startPoint x: 471, startPoint y: 106, endPoint x: 490, endPoint y: 67, distance: 42.8
click at [490, 67] on div "Insert child node Variable Constant Group Addition Subtraction Multiplication D…" at bounding box center [295, 170] width 590 height 301
drag, startPoint x: 470, startPoint y: 132, endPoint x: 469, endPoint y: 121, distance: 10.8
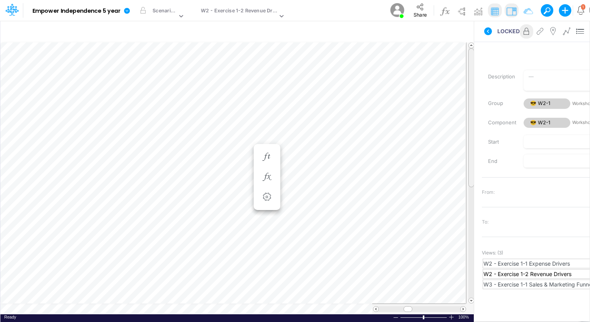
click at [469, 121] on div at bounding box center [471, 117] width 6 height 139
click at [411, 309] on span at bounding box center [409, 308] width 5 height 5
click at [375, 308] on span at bounding box center [375, 308] width 5 height 5
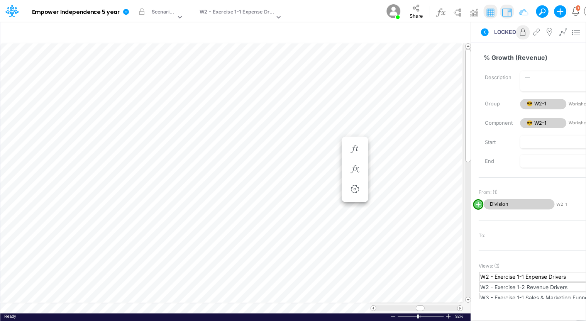
scroll to position [3, 1]
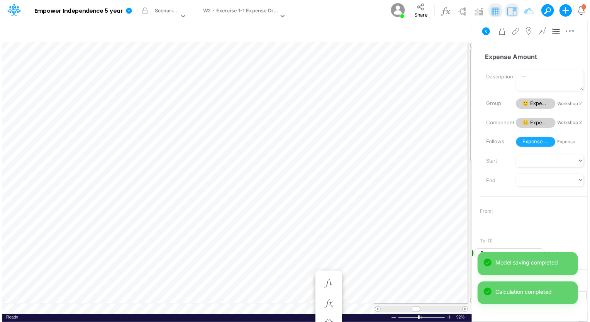
scroll to position [3, 1]
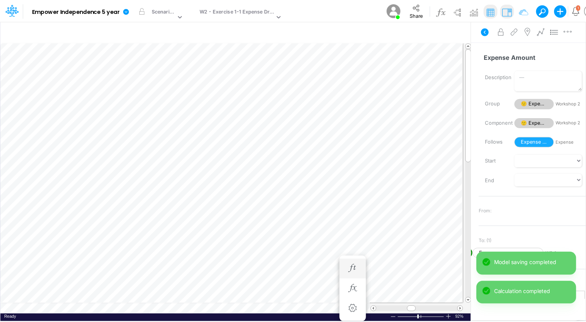
scroll to position [3, 1]
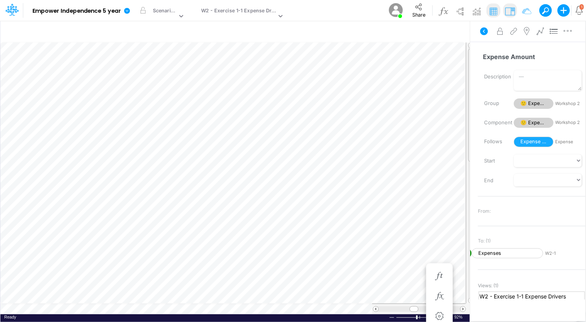
drag, startPoint x: 469, startPoint y: 139, endPoint x: 472, endPoint y: 107, distance: 31.4
click at [472, 107] on div at bounding box center [471, 105] width 6 height 114
click at [461, 308] on span at bounding box center [462, 308] width 5 height 5
click at [461, 307] on span at bounding box center [462, 308] width 5 height 5
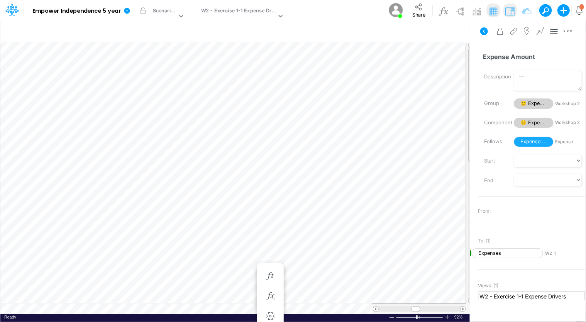
drag, startPoint x: 467, startPoint y: 143, endPoint x: 473, endPoint y: 101, distance: 42.1
click at [473, 101] on div at bounding box center [470, 172] width 8 height 261
drag, startPoint x: 471, startPoint y: 95, endPoint x: 476, endPoint y: 86, distance: 10.3
click at [476, 86] on div "Insert child node Variable Constant Group Addition Subtraction Multiplication D…" at bounding box center [293, 170] width 586 height 301
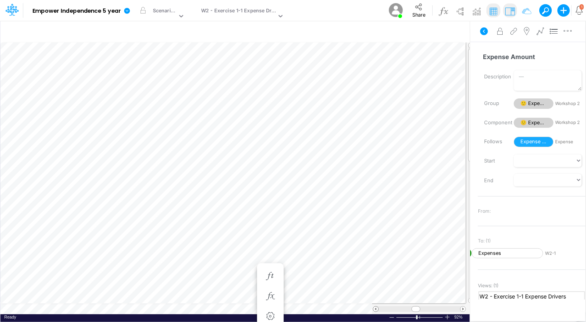
click at [375, 308] on span at bounding box center [375, 308] width 5 height 5
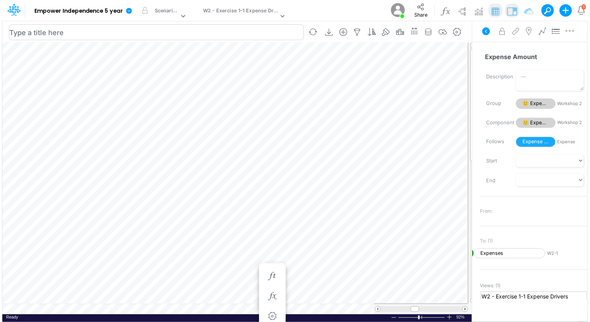
scroll to position [3, 1]
